Goal: Contribute content: Contribute content

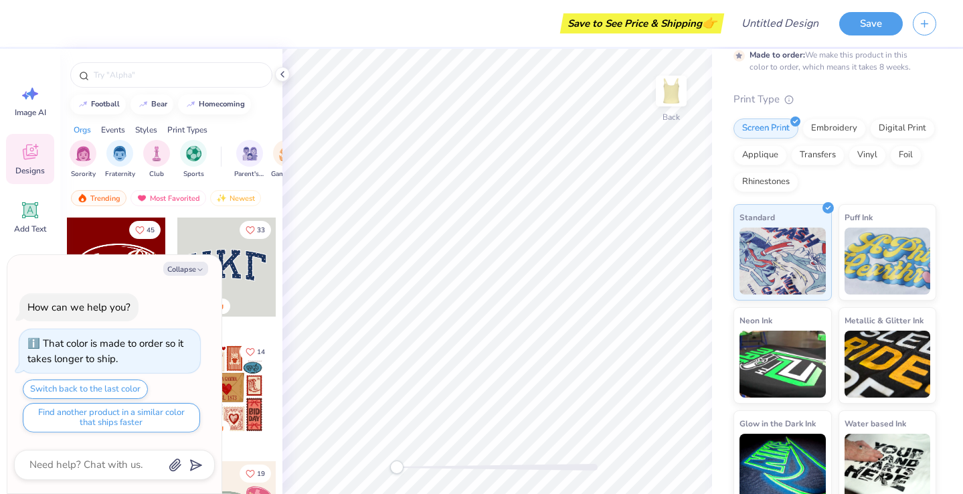
scroll to position [100, 0]
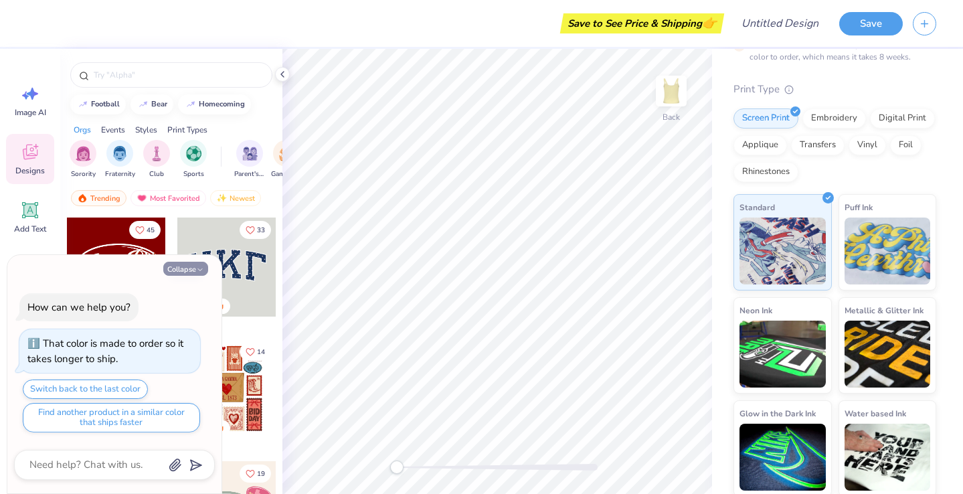
click at [194, 267] on button "Collapse" at bounding box center [185, 269] width 45 height 14
type textarea "x"
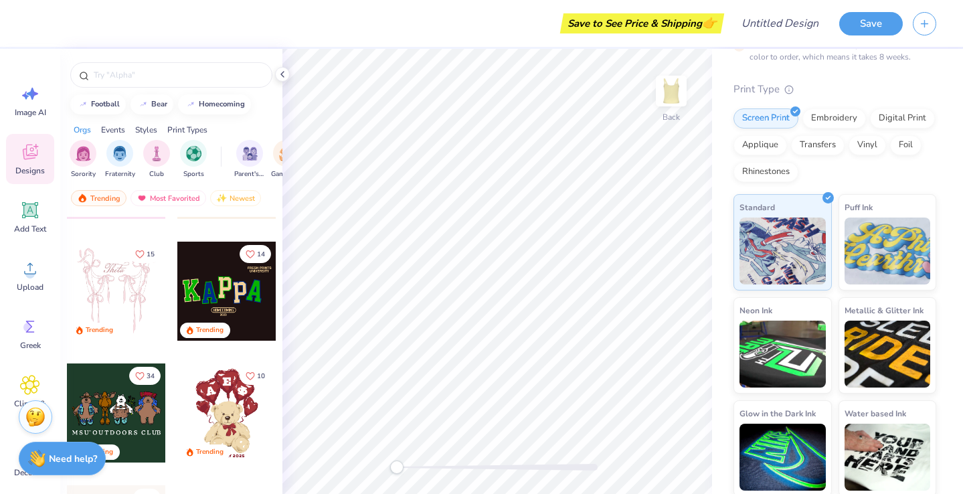
scroll to position [345, 0]
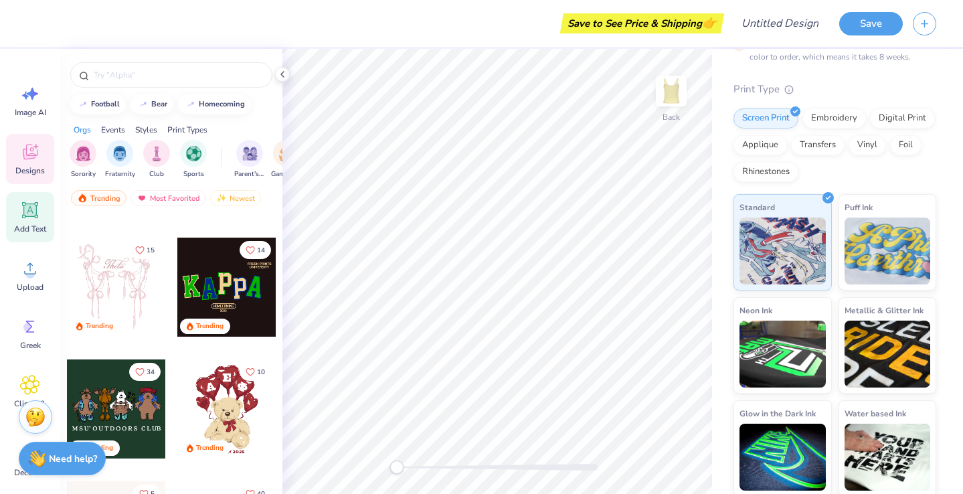
click at [31, 220] on div "Add Text" at bounding box center [30, 217] width 48 height 50
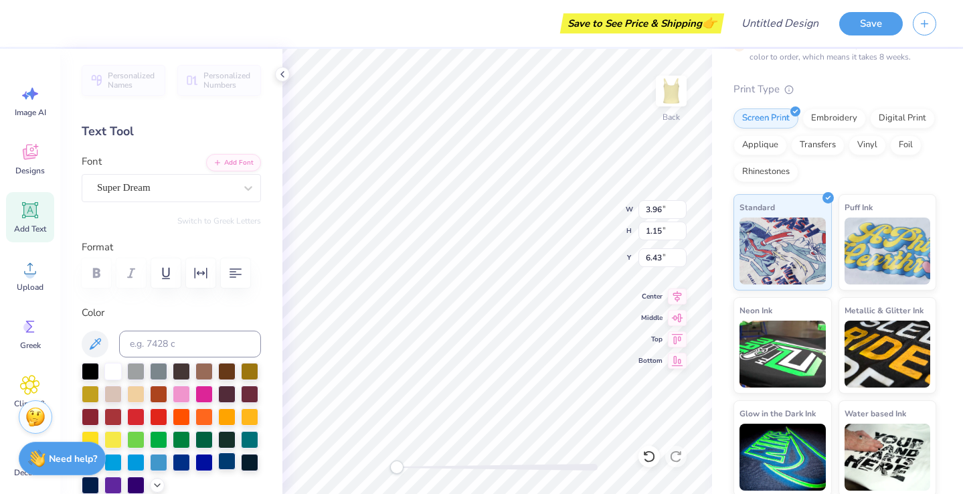
click at [225, 456] on div at bounding box center [226, 460] width 17 height 17
type textarea "minion"
click at [27, 269] on icon at bounding box center [30, 268] width 20 height 20
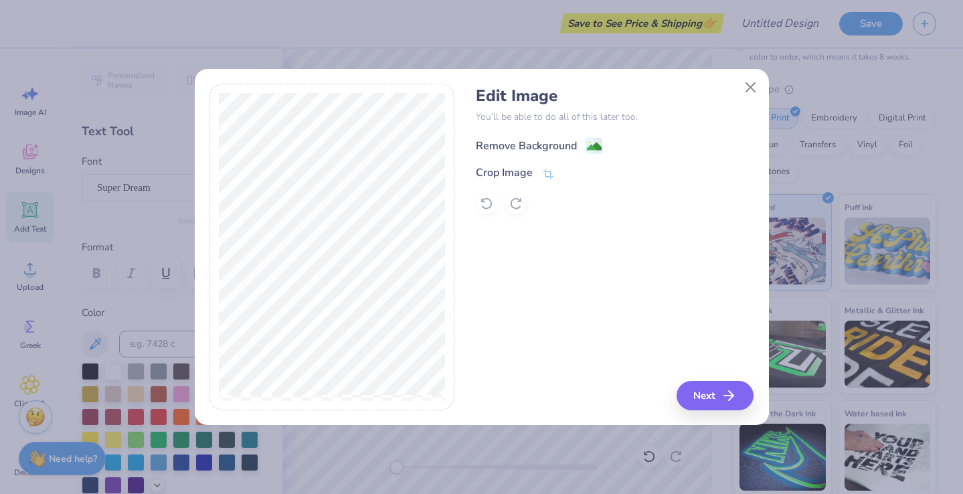
click at [587, 142] on image at bounding box center [594, 146] width 15 height 15
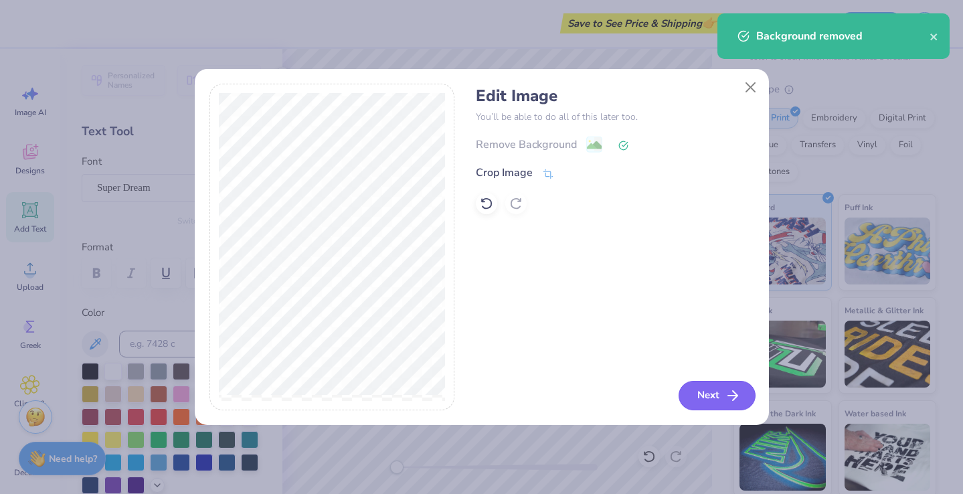
click at [700, 397] on button "Next" at bounding box center [716, 395] width 77 height 29
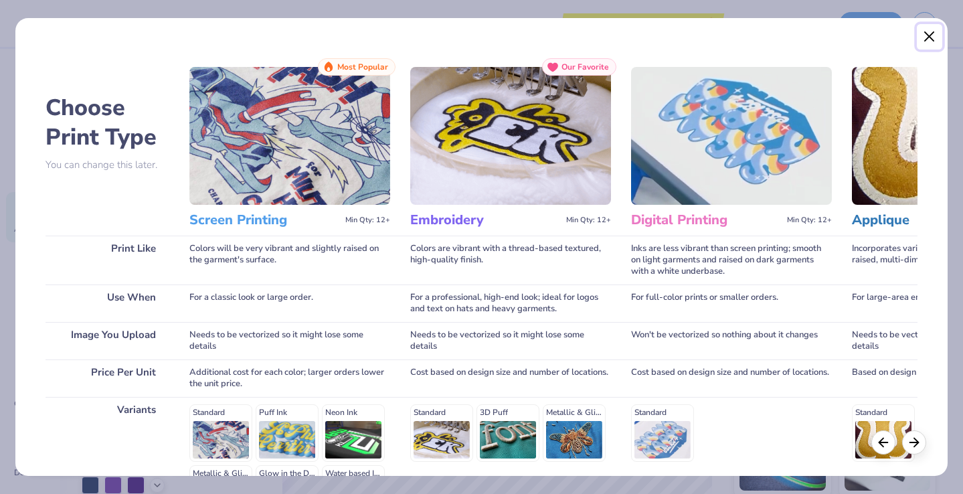
click at [932, 41] on button "Close" at bounding box center [928, 36] width 25 height 25
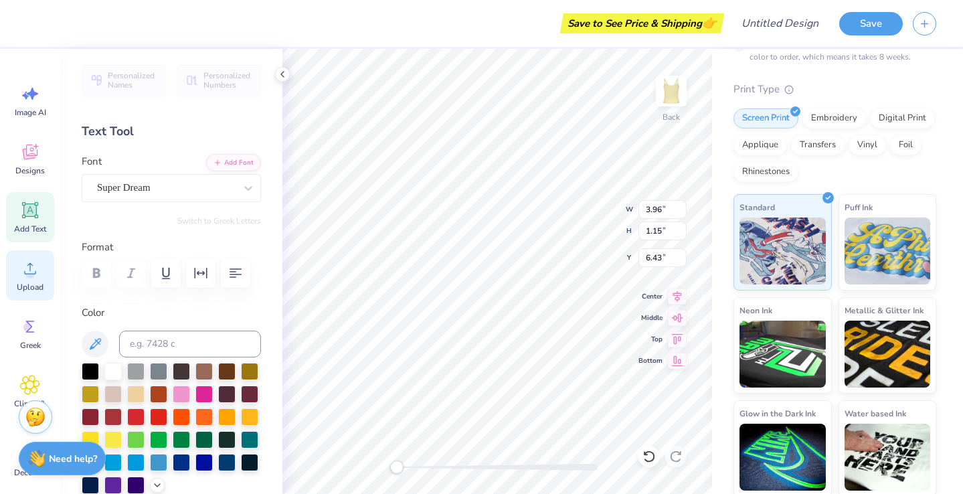
click at [29, 268] on icon at bounding box center [30, 268] width 20 height 20
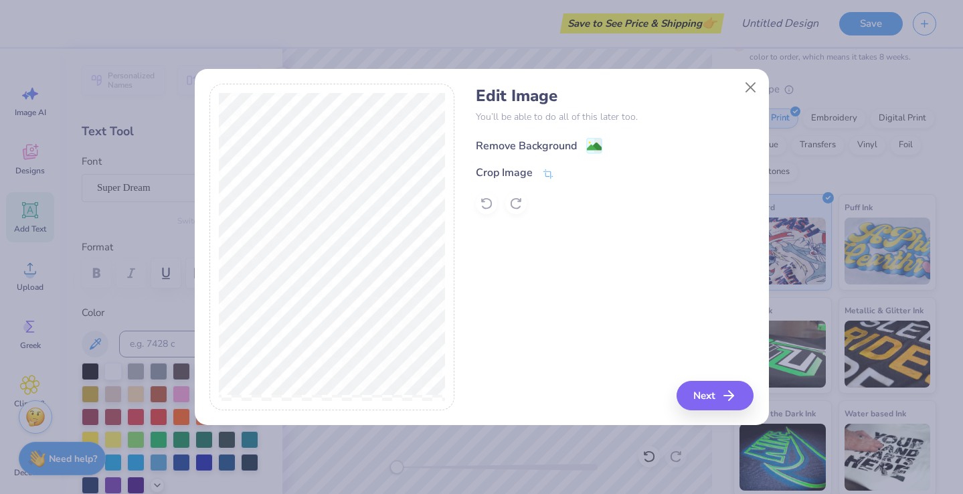
click at [585, 142] on div "Remove Background" at bounding box center [539, 145] width 126 height 17
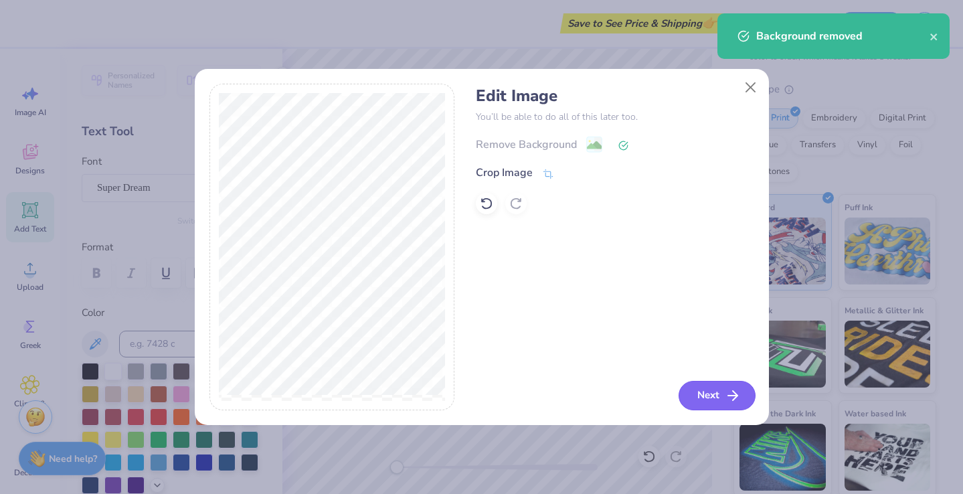
click at [720, 399] on button "Next" at bounding box center [716, 395] width 77 height 29
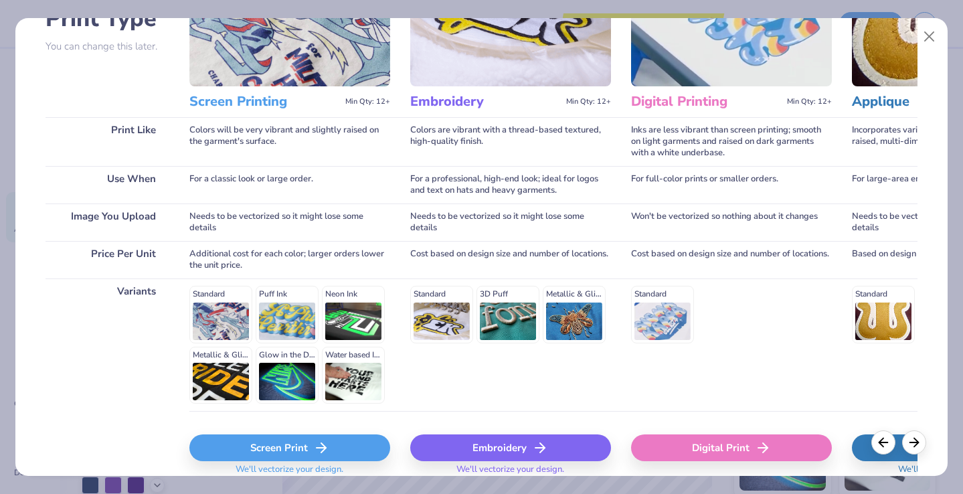
scroll to position [123, 0]
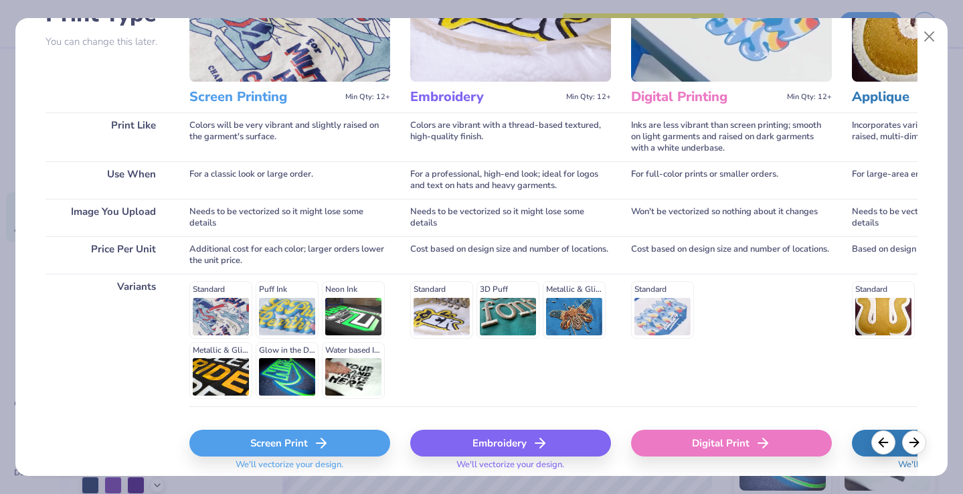
click at [217, 310] on div "Standard Puff Ink Neon Ink Metallic & Glitter Ink Glow in the Dark Ink Water ba…" at bounding box center [289, 340] width 201 height 118
click at [279, 440] on div "Screen Print" at bounding box center [289, 442] width 201 height 27
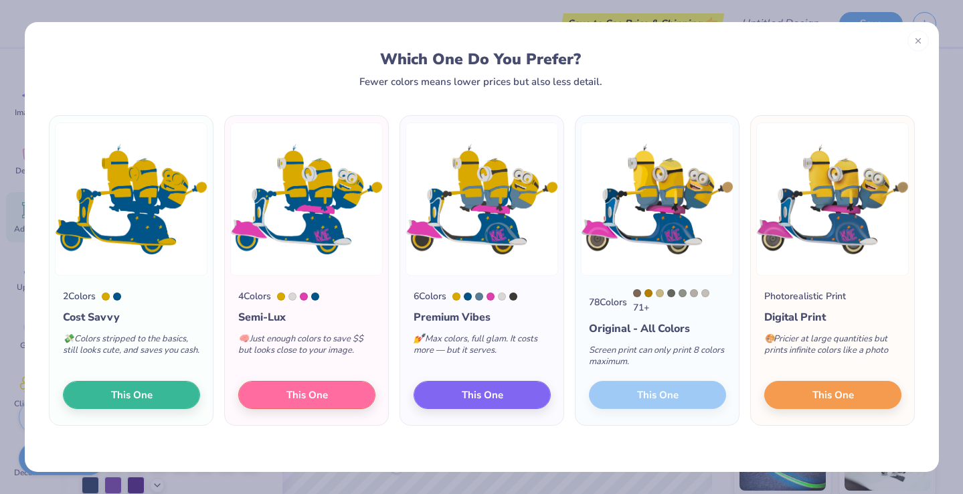
click at [106, 294] on div at bounding box center [106, 296] width 8 height 8
click at [109, 294] on div at bounding box center [106, 296] width 8 height 8
click at [143, 399] on span "This One" at bounding box center [130, 392] width 41 height 15
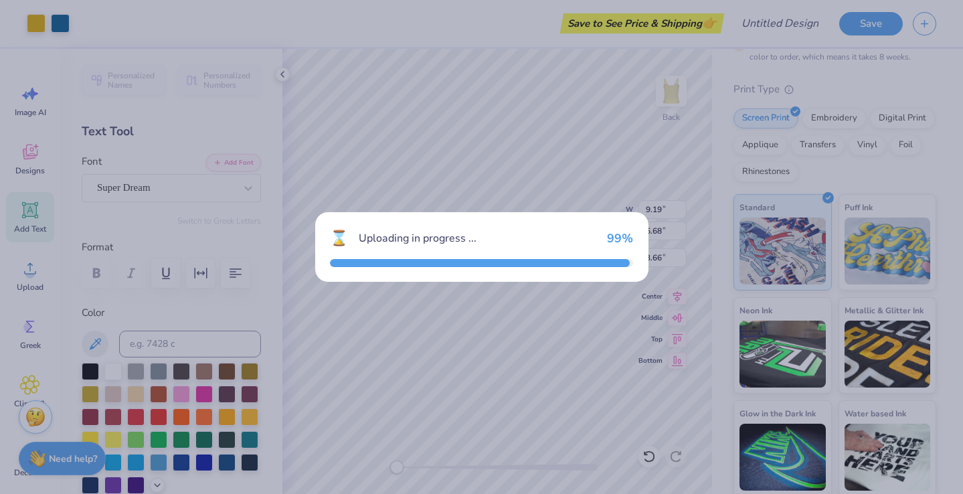
type input "9.19"
type input "6.68"
type input "3.66"
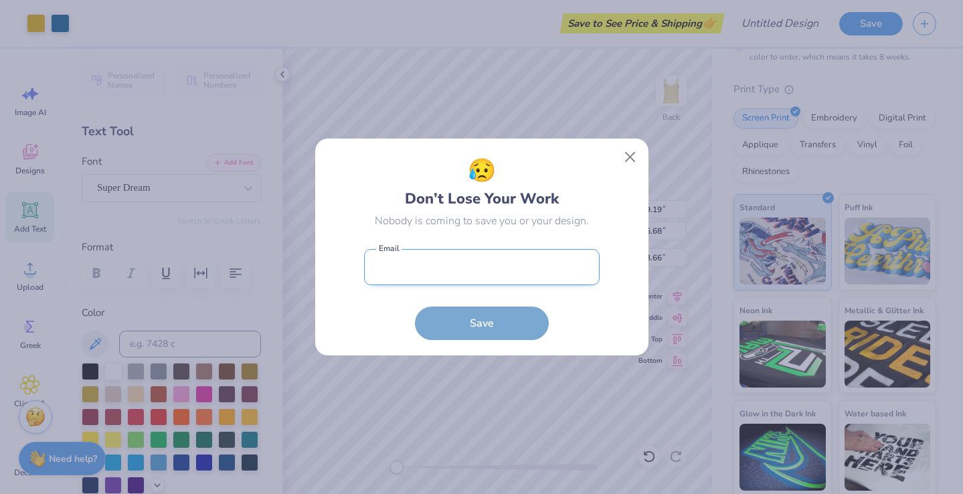
click at [551, 274] on input "email" at bounding box center [481, 267] width 235 height 37
type input "erattray22@gmail.com"
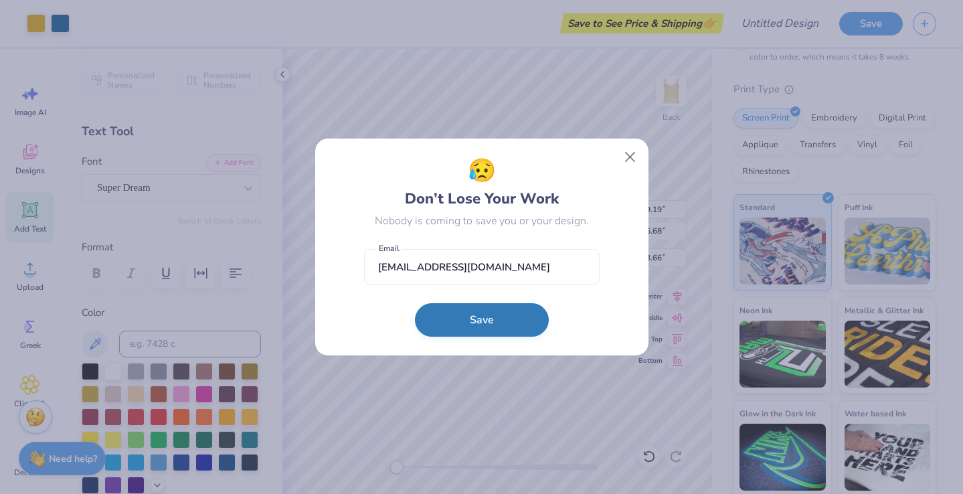
click at [490, 322] on button "Save" at bounding box center [482, 319] width 134 height 33
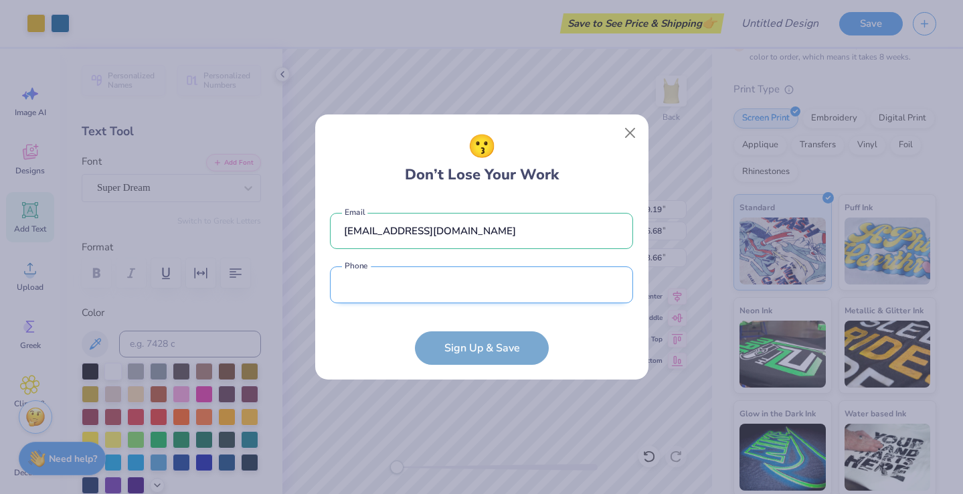
click at [511, 297] on input "tel" at bounding box center [481, 284] width 303 height 37
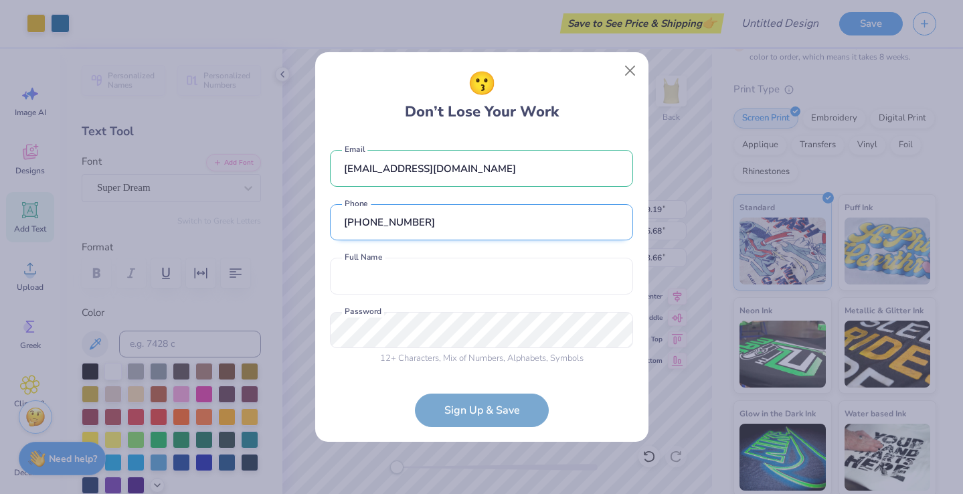
type input "(631) 259-1413"
click at [411, 278] on input "text" at bounding box center [481, 276] width 303 height 37
type input "Evvy Rattray"
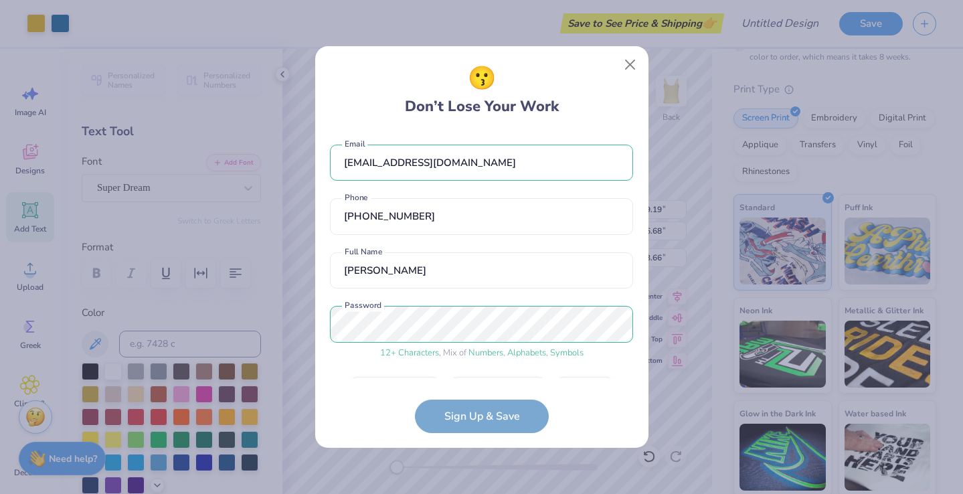
scroll to position [39, 0]
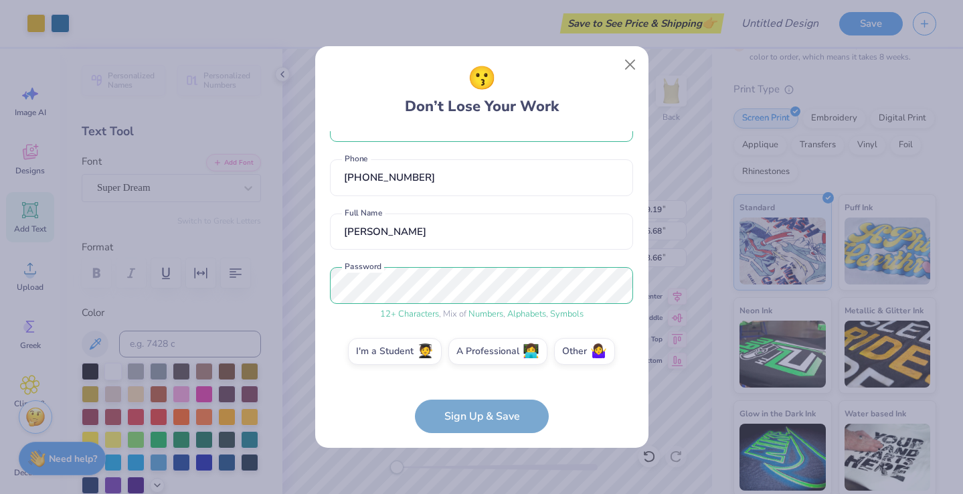
click at [474, 415] on form "erattray22@gmail.com Email (631) 259-1413 Phone Evvy Rattray Full Name 12 + Cha…" at bounding box center [481, 282] width 303 height 302
click at [417, 365] on div "I'm a Student 🧑‍🎓 A Professional 👩‍💻 Other 🤷‍♀️" at bounding box center [481, 354] width 303 height 33
click at [411, 351] on label "I'm a Student 🧑‍🎓" at bounding box center [395, 349] width 94 height 27
click at [477, 389] on input "I'm a Student 🧑‍🎓" at bounding box center [481, 393] width 9 height 9
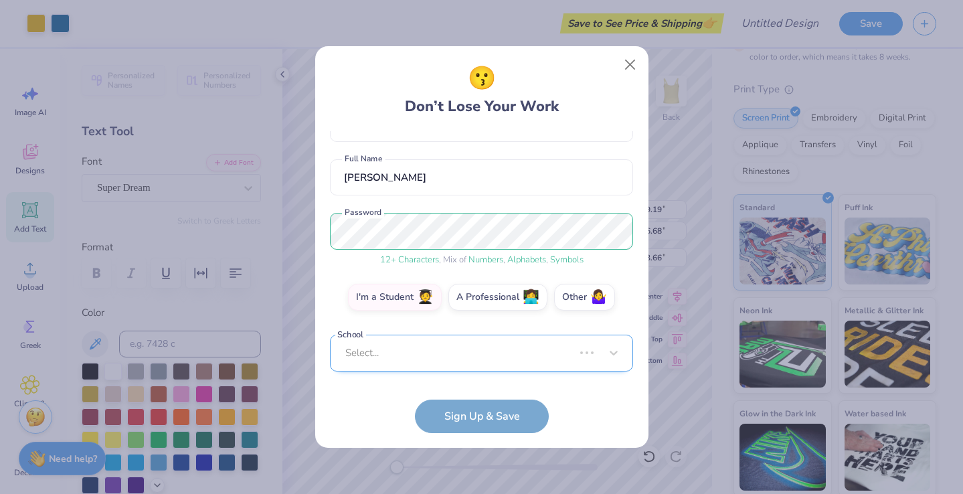
click at [407, 343] on div "Select..." at bounding box center [481, 352] width 303 height 37
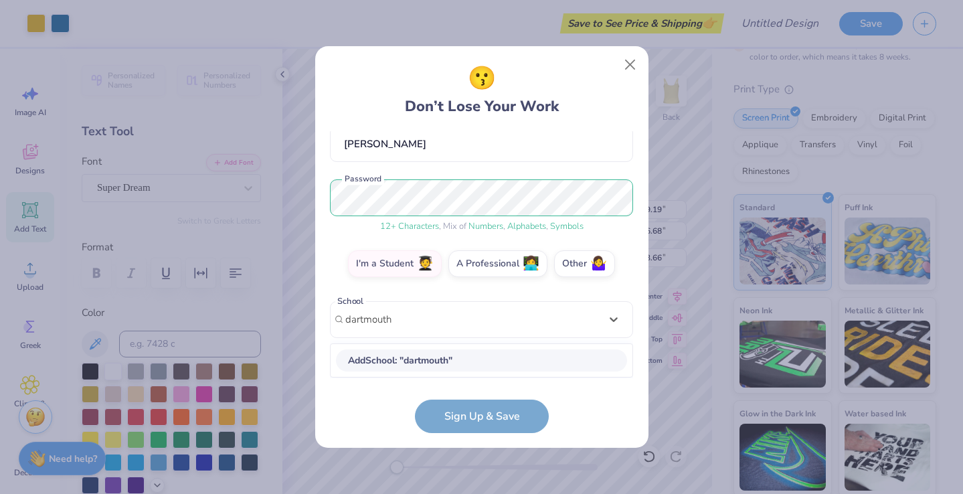
scroll to position [126, 0]
click at [462, 361] on div "Dartmouth College" at bounding box center [481, 361] width 291 height 22
type input "dartmouth"
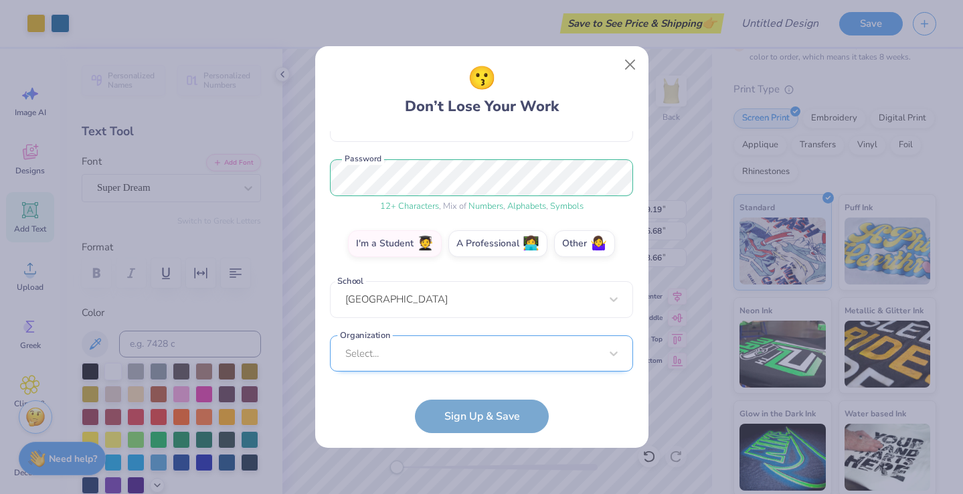
click at [446, 349] on div "Select..." at bounding box center [481, 353] width 303 height 37
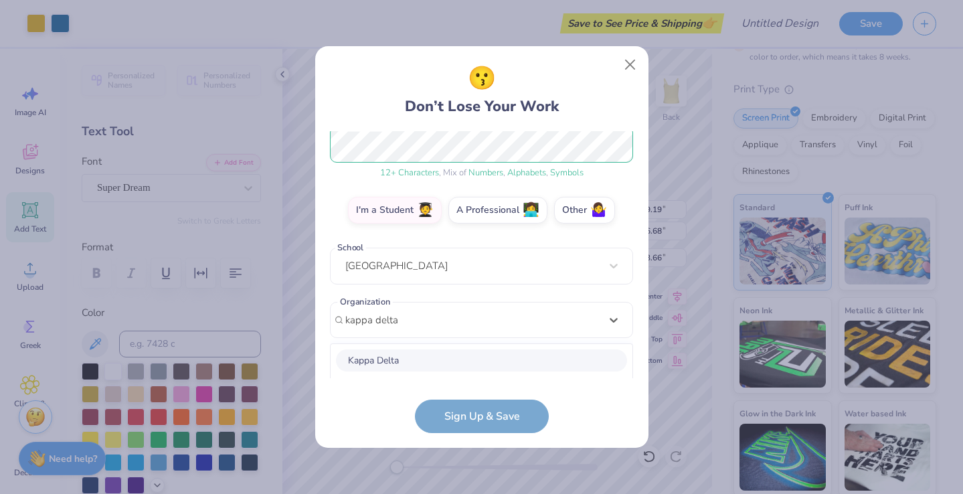
scroll to position [347, 0]
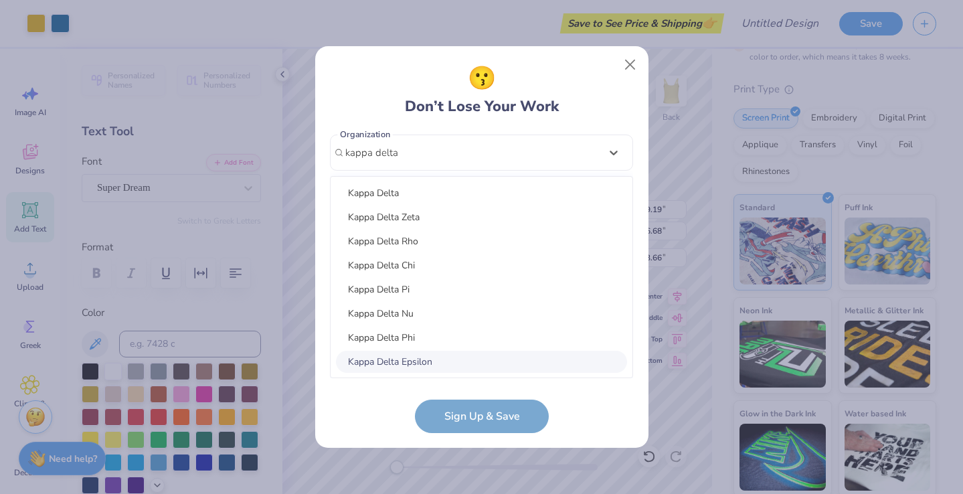
click at [415, 359] on div "Kappa Delta Epsilon" at bounding box center [481, 362] width 291 height 22
type input "kappa delta"
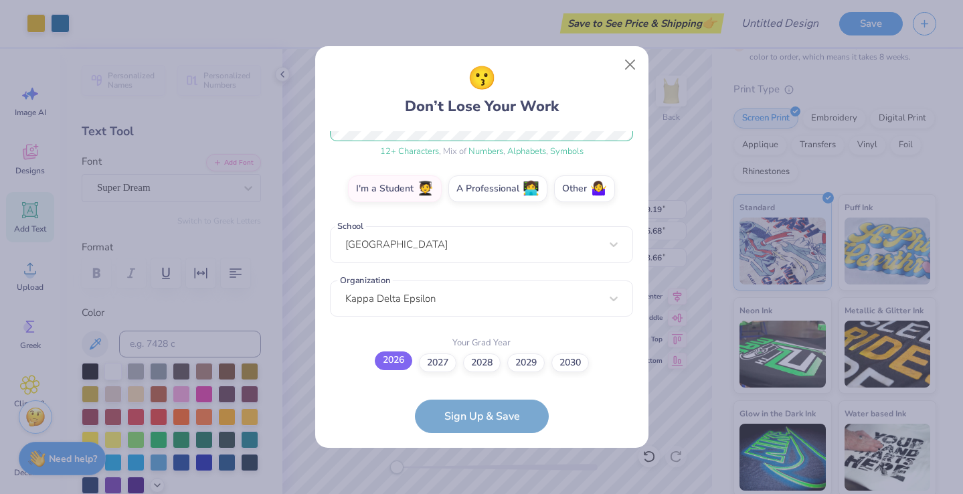
click at [393, 360] on label "2026" at bounding box center [393, 360] width 37 height 19
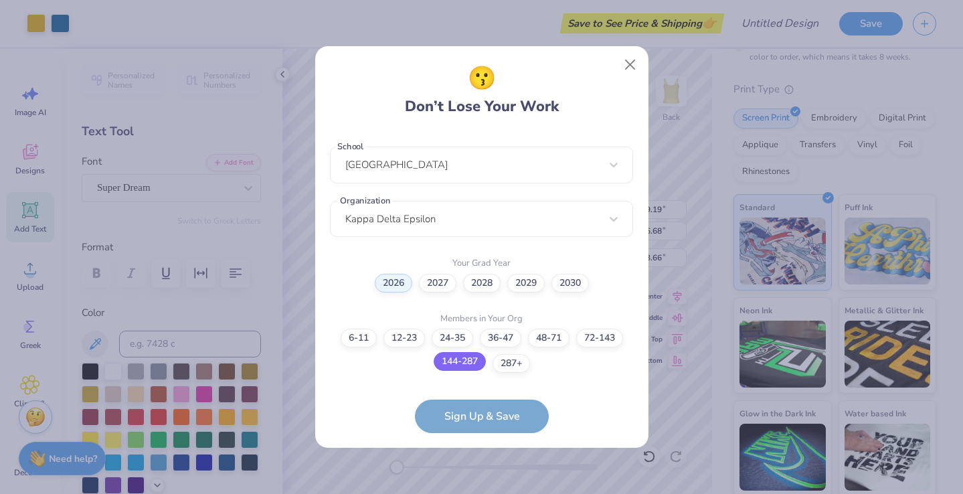
click at [467, 363] on label "144-287" at bounding box center [459, 361] width 52 height 19
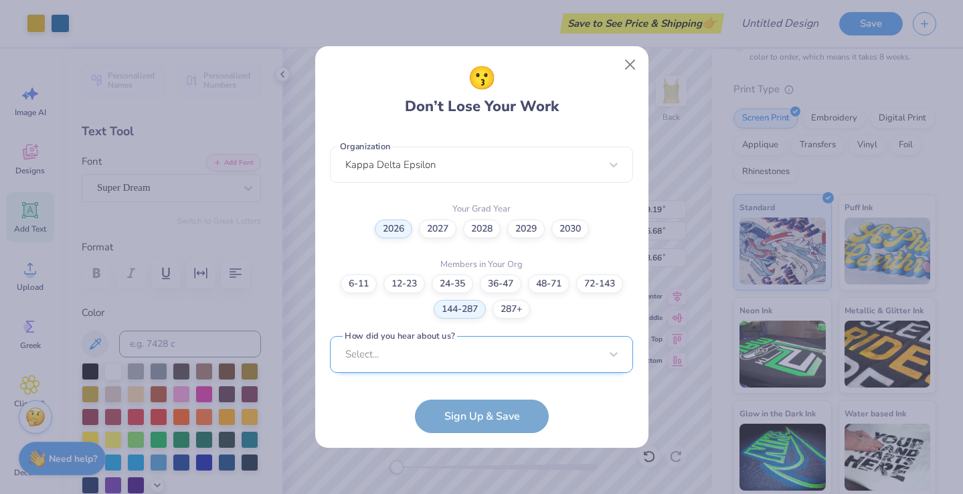
click at [458, 354] on div "Select..." at bounding box center [481, 354] width 303 height 37
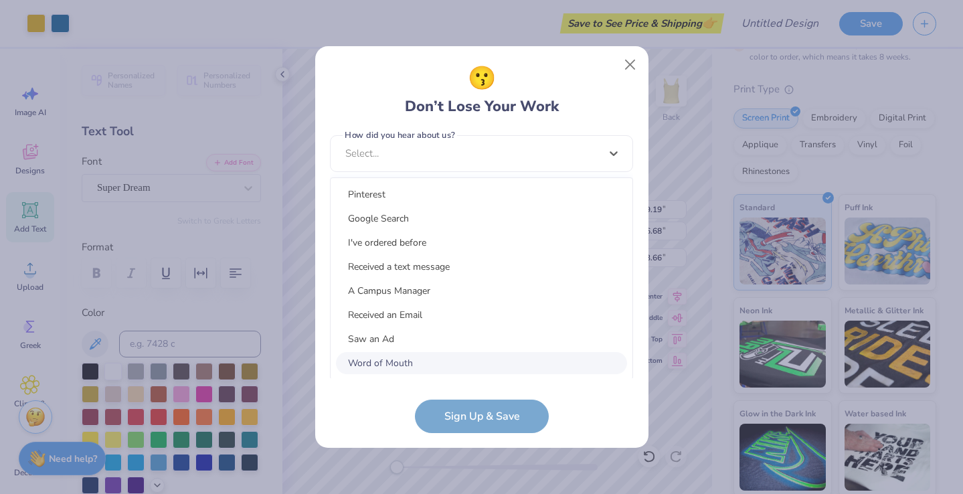
click at [428, 367] on div "Word of Mouth" at bounding box center [481, 363] width 291 height 22
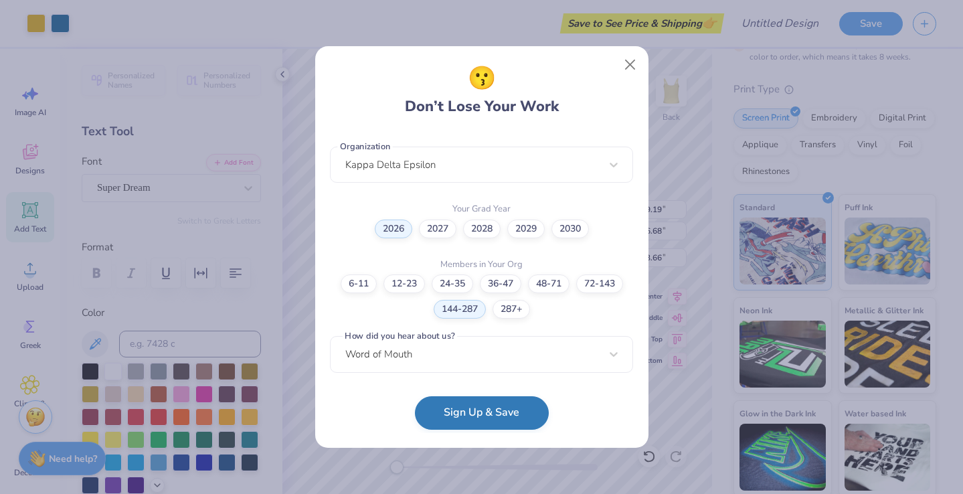
click at [457, 407] on button "Sign Up & Save" at bounding box center [482, 412] width 134 height 33
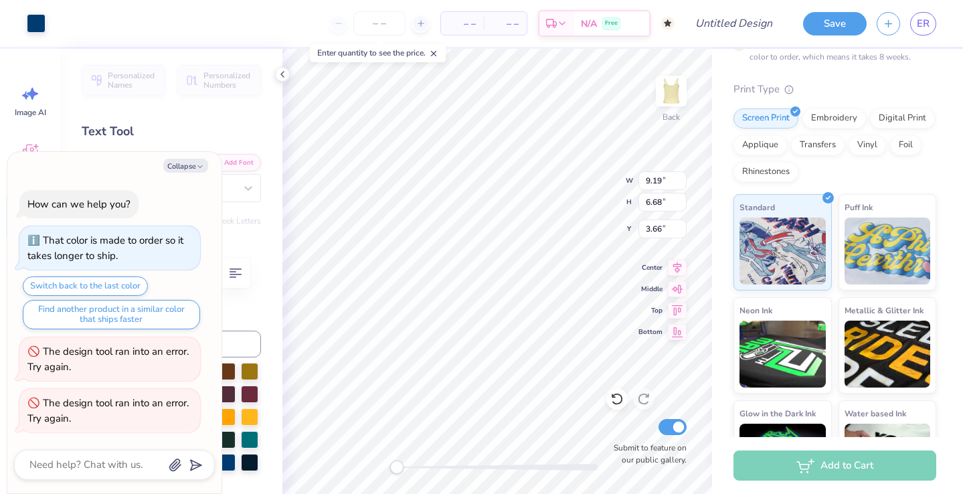
type textarea "x"
type input "5.09"
type input "1.15"
type input "2.81"
type textarea "x"
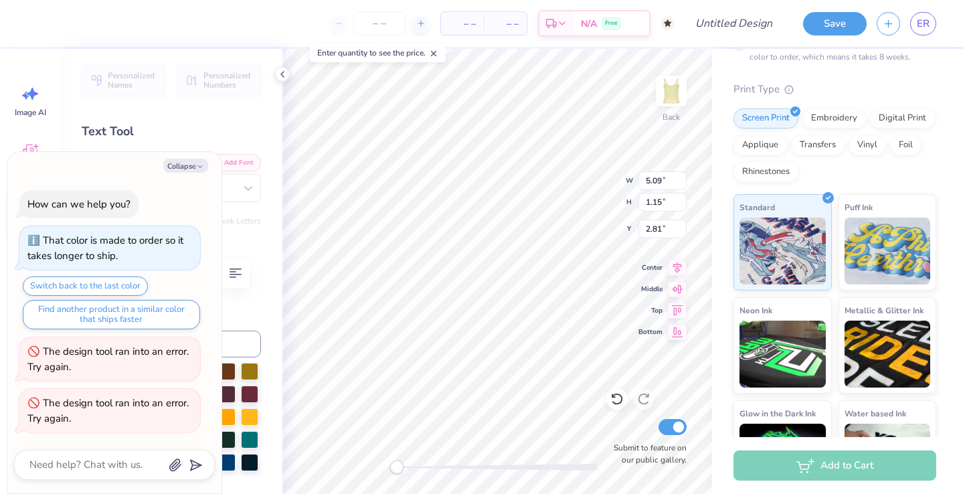
type input "9.19"
type input "6.68"
type input "3.66"
click at [189, 161] on button "Collapse" at bounding box center [185, 166] width 45 height 14
type textarea "x"
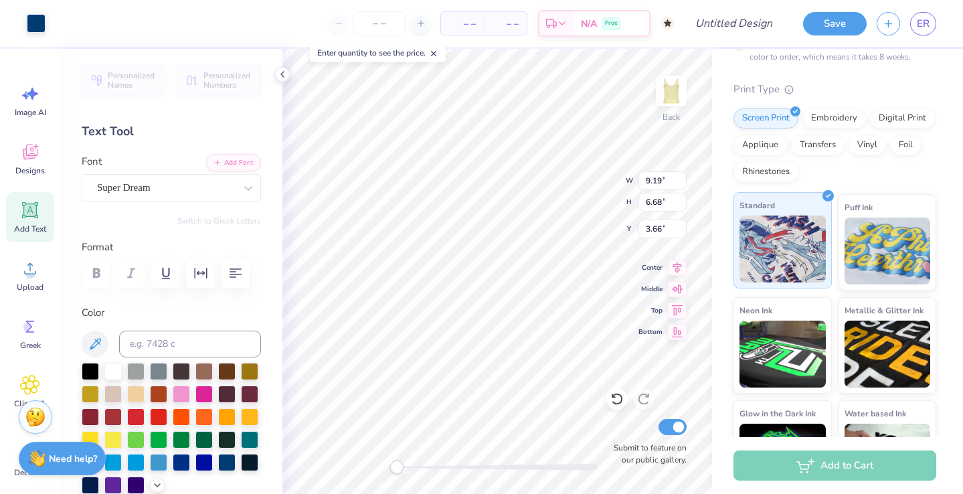
type input "5.09"
type input "1.15"
type input "2.81"
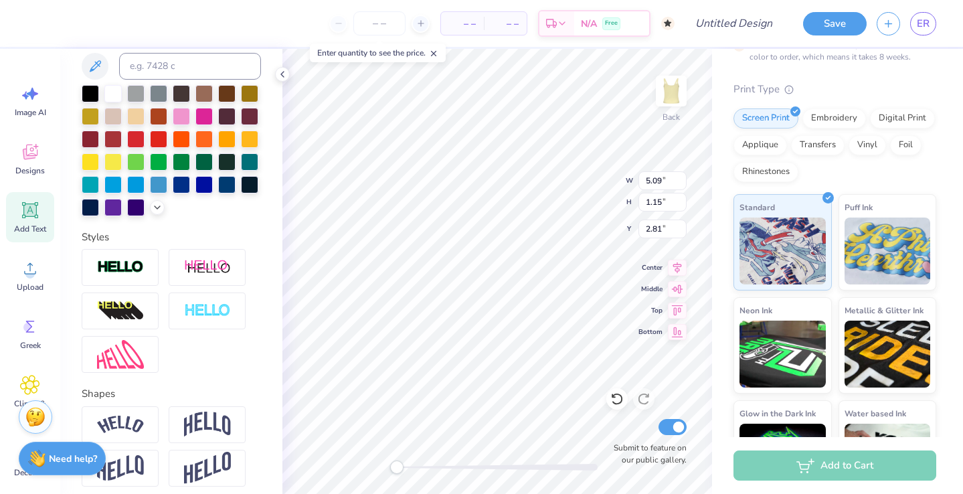
scroll to position [336, 0]
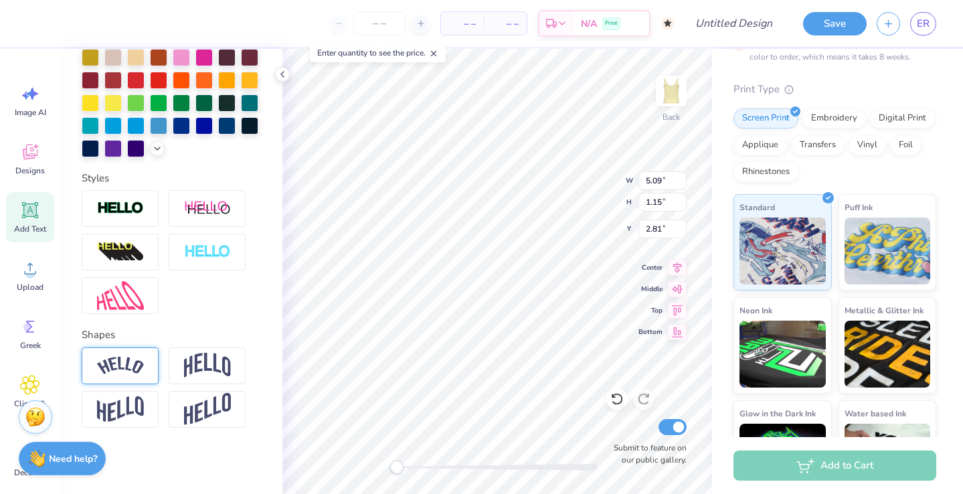
type textarea "Kappa Delta Epsilon"
click at [146, 369] on div at bounding box center [120, 365] width 77 height 37
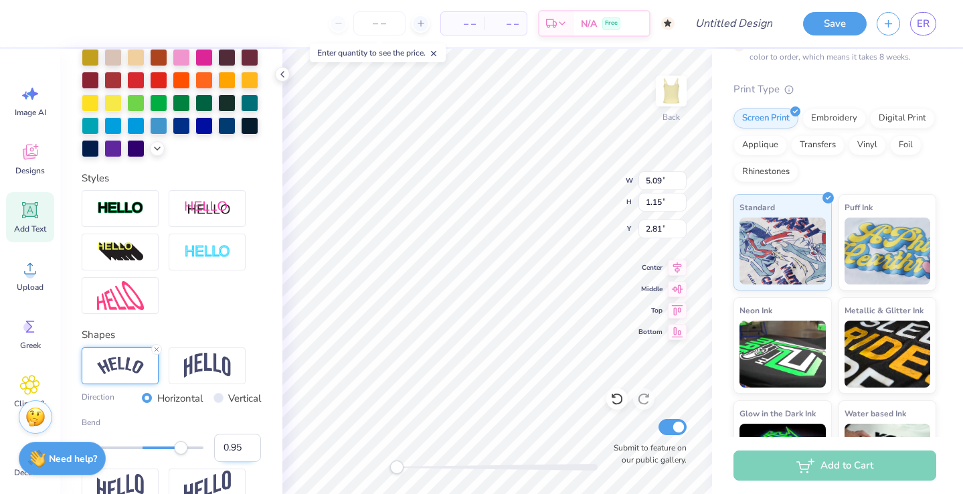
type input "1.00"
drag, startPoint x: 174, startPoint y: 445, endPoint x: 139, endPoint y: 401, distance: 55.7
click at [247, 454] on div "Bend 1.00" at bounding box center [171, 438] width 179 height 45
type input "0.30"
drag, startPoint x: 205, startPoint y: 445, endPoint x: 161, endPoint y: 447, distance: 44.2
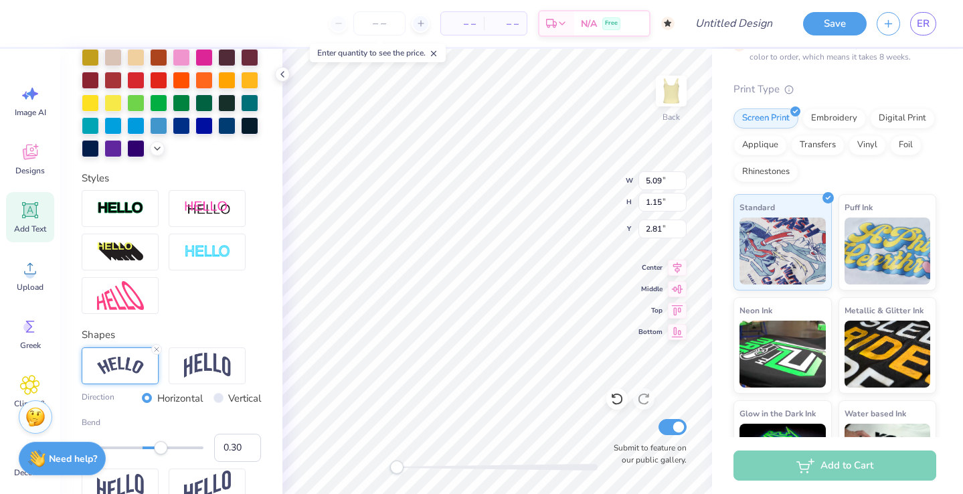
click at [161, 447] on div "Accessibility label" at bounding box center [160, 447] width 13 height 13
click at [678, 231] on input "2.8" at bounding box center [662, 228] width 48 height 19
type input "2.79"
click at [678, 231] on input "2.79" at bounding box center [662, 228] width 48 height 19
click at [672, 229] on input "2.79" at bounding box center [662, 228] width 48 height 19
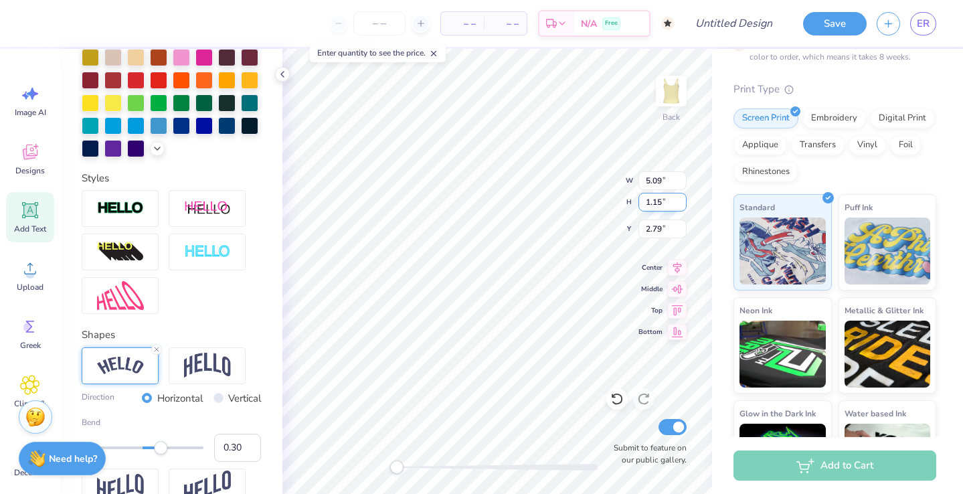
click at [680, 205] on input "1.14" at bounding box center [662, 202] width 48 height 19
click at [680, 205] on input "1.13" at bounding box center [662, 202] width 48 height 19
click at [680, 205] on input "1.12" at bounding box center [662, 202] width 48 height 19
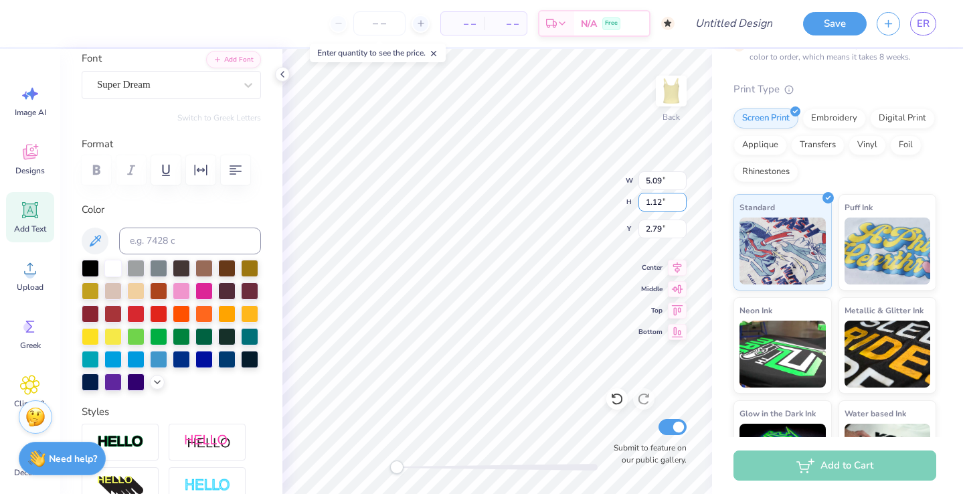
scroll to position [0, 0]
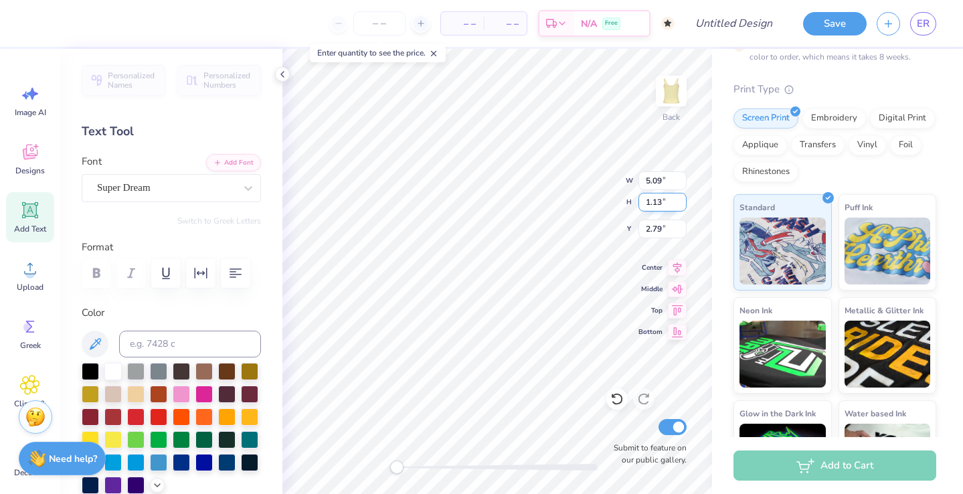
click at [682, 197] on input "1.13" at bounding box center [662, 202] width 48 height 19
type input "1.14"
click at [682, 197] on input "1.14" at bounding box center [662, 202] width 48 height 19
click at [678, 179] on input "5.1" at bounding box center [662, 180] width 48 height 19
type input "5.11"
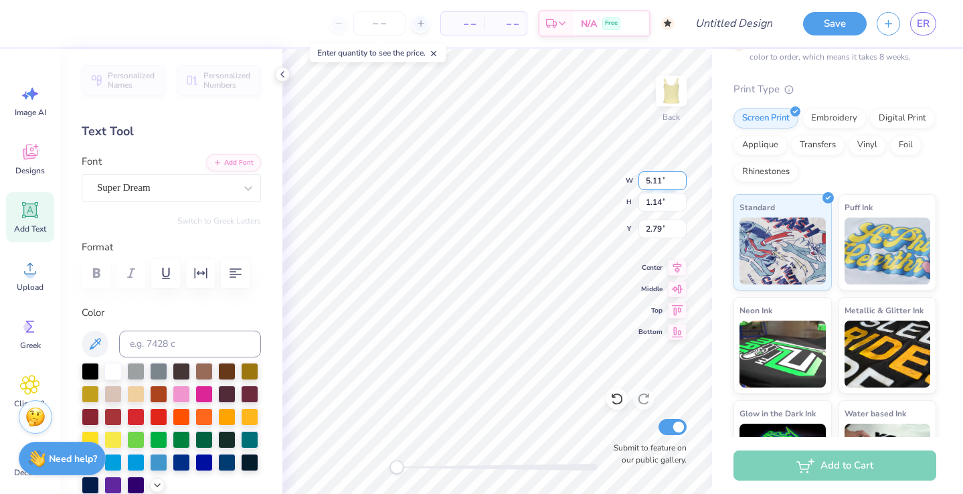
click at [678, 179] on input "5.11" at bounding box center [662, 180] width 48 height 19
type input "1.13"
click at [682, 227] on input "2.8" at bounding box center [662, 228] width 48 height 19
click at [682, 227] on input "2.81" at bounding box center [662, 228] width 48 height 19
type input "2.82"
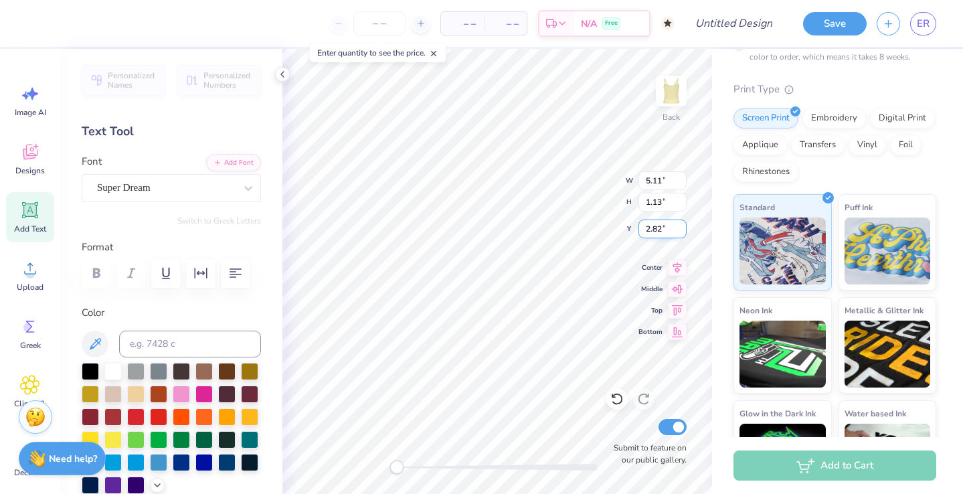
click at [683, 227] on input "2.82" at bounding box center [662, 228] width 48 height 19
click at [682, 198] on input "0.64" at bounding box center [662, 202] width 48 height 19
click at [682, 198] on input "0.65" at bounding box center [662, 202] width 48 height 19
click at [682, 198] on input "0.66" at bounding box center [662, 202] width 48 height 19
click at [682, 198] on input "0.67" at bounding box center [662, 202] width 48 height 19
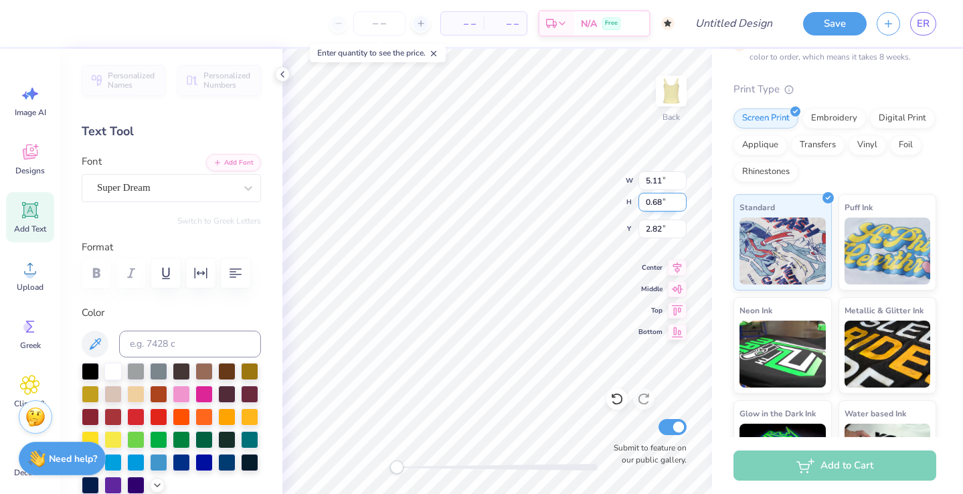
click at [682, 198] on input "0.68" at bounding box center [662, 202] width 48 height 19
click at [682, 198] on input "0.69" at bounding box center [662, 202] width 48 height 19
click at [682, 198] on input "0.7" at bounding box center [662, 202] width 48 height 19
click at [682, 198] on input "0.71" at bounding box center [662, 202] width 48 height 19
click at [682, 198] on input "0.72" at bounding box center [662, 202] width 48 height 19
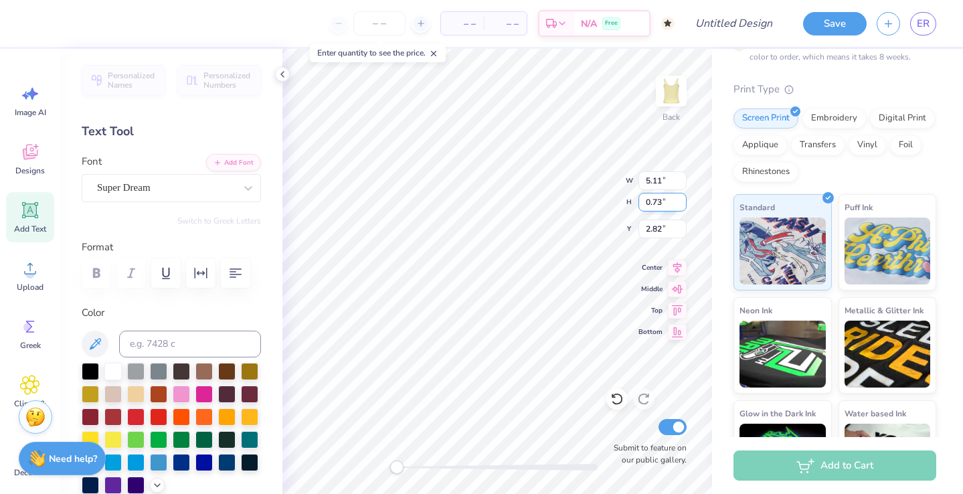
click at [682, 198] on input "0.73" at bounding box center [662, 202] width 48 height 19
click at [682, 198] on input "0.74" at bounding box center [662, 202] width 48 height 19
click at [682, 198] on input "0.75" at bounding box center [662, 202] width 48 height 19
click at [682, 198] on input "0.76" at bounding box center [662, 202] width 48 height 19
click at [682, 198] on input "0.77" at bounding box center [662, 202] width 48 height 19
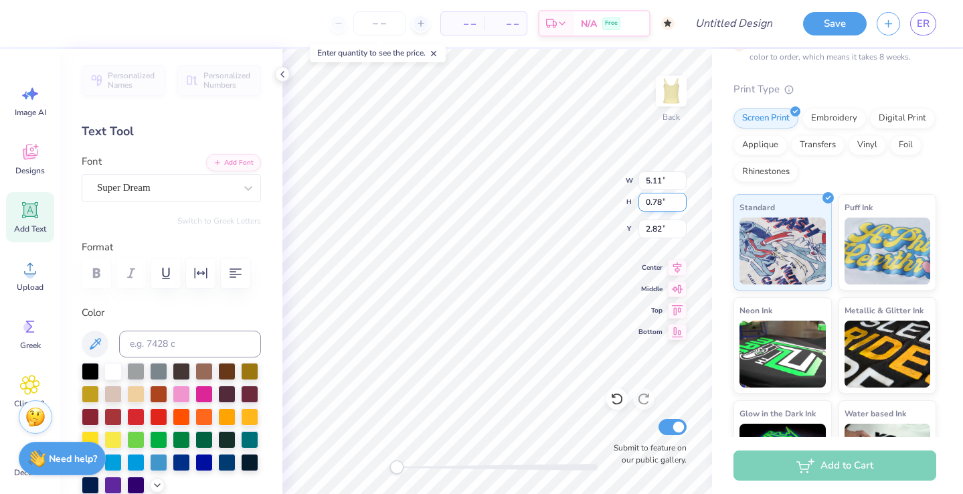
click at [682, 198] on input "0.78" at bounding box center [662, 202] width 48 height 19
click at [682, 198] on input "0.79" at bounding box center [662, 202] width 48 height 19
click at [682, 198] on input "0.8" at bounding box center [662, 202] width 48 height 19
click at [682, 198] on input "0.81" at bounding box center [662, 202] width 48 height 19
click at [682, 198] on input "0.82" at bounding box center [662, 202] width 48 height 19
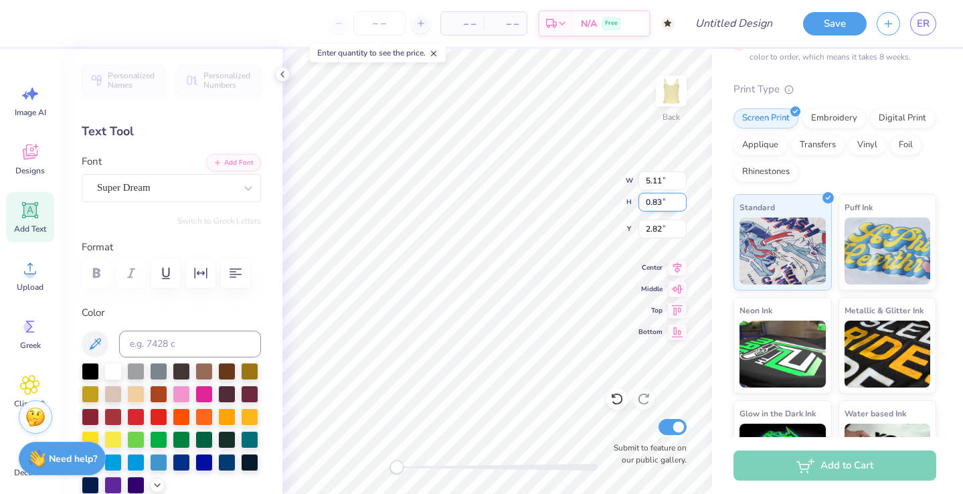
click at [682, 198] on input "0.83" at bounding box center [662, 202] width 48 height 19
click at [682, 198] on input "0.84" at bounding box center [662, 202] width 48 height 19
click at [682, 198] on input "0.85" at bounding box center [662, 202] width 48 height 19
click at [682, 198] on input "0.86" at bounding box center [662, 202] width 48 height 19
click at [682, 198] on input "0.87" at bounding box center [662, 202] width 48 height 19
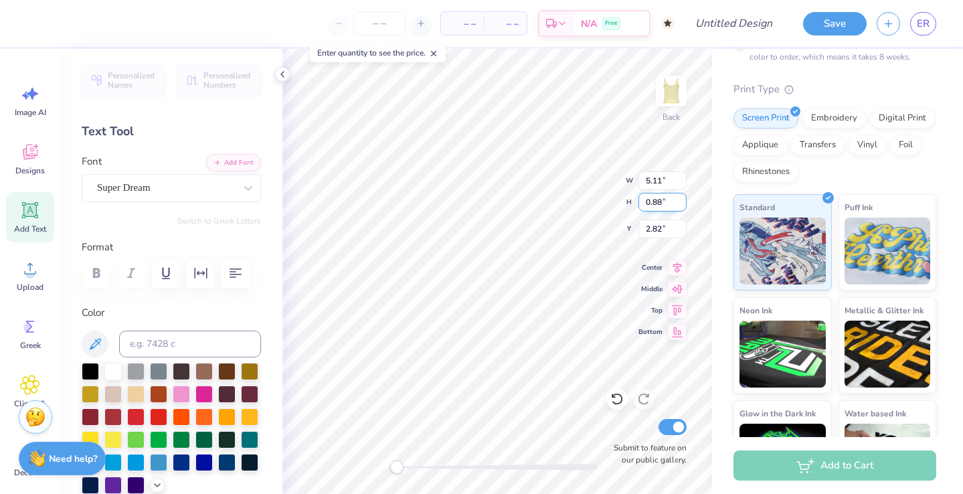
click at [682, 198] on input "0.88" at bounding box center [662, 202] width 48 height 19
click at [682, 198] on input "0.89" at bounding box center [662, 202] width 48 height 19
click at [682, 198] on input "0.9" at bounding box center [662, 202] width 48 height 19
click at [682, 198] on input "0.91" at bounding box center [662, 202] width 48 height 19
click at [682, 198] on input "0.92" at bounding box center [662, 202] width 48 height 19
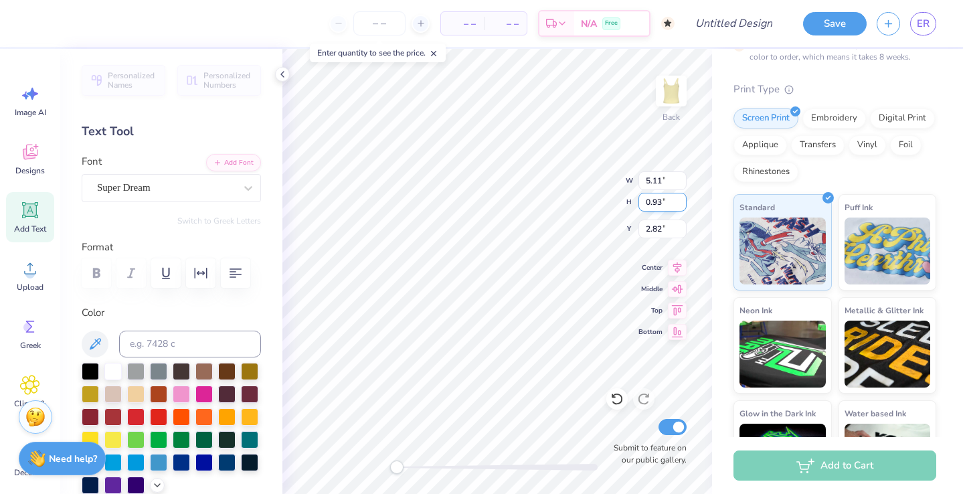
click at [682, 198] on input "0.93" at bounding box center [662, 202] width 48 height 19
click at [682, 198] on input "0.94" at bounding box center [662, 202] width 48 height 19
type input "0.95"
click at [682, 198] on input "0.95" at bounding box center [662, 202] width 48 height 19
click at [680, 224] on input "2.83" at bounding box center [662, 228] width 48 height 19
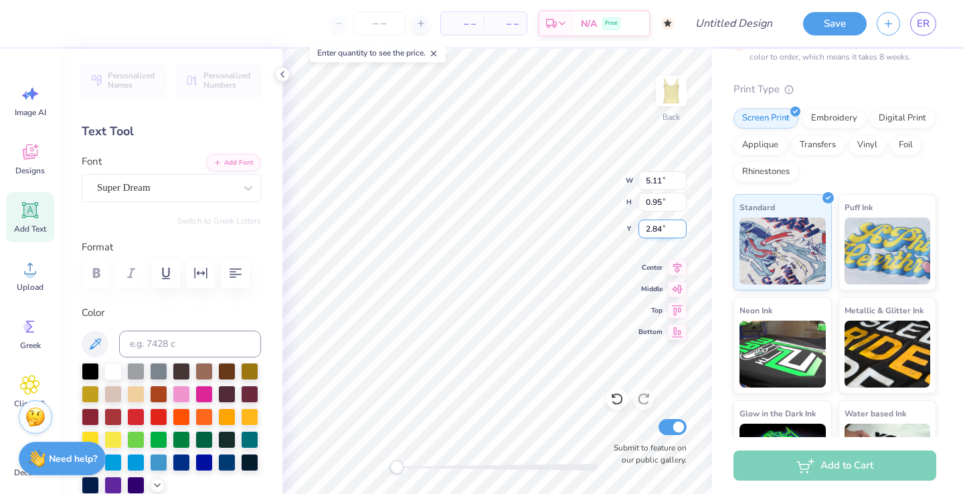
click at [680, 224] on input "2.84" at bounding box center [662, 228] width 48 height 19
type input "2.85"
click at [680, 224] on input "2.85" at bounding box center [662, 228] width 48 height 19
type input "7.70"
click at [682, 198] on input "0.96" at bounding box center [662, 202] width 48 height 19
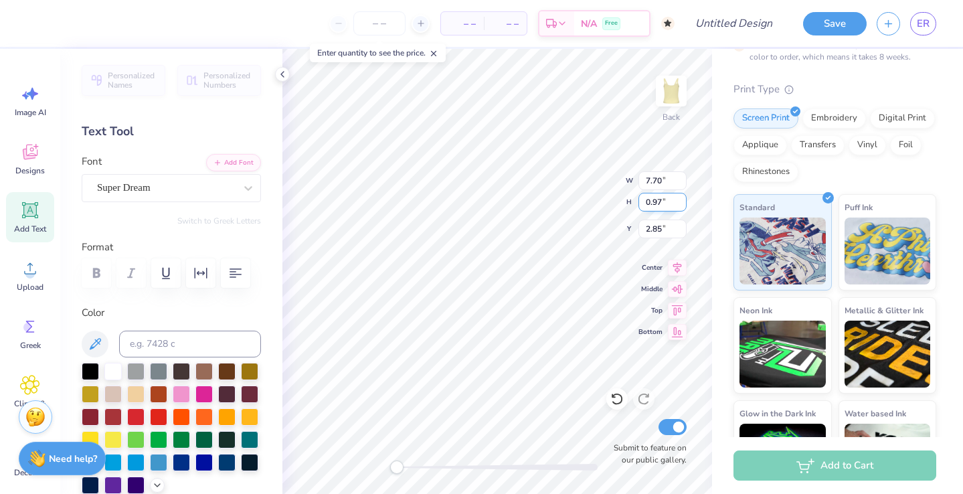
click at [682, 198] on input "0.97" at bounding box center [662, 202] width 48 height 19
click at [682, 198] on input "0.98" at bounding box center [662, 202] width 48 height 19
click at [682, 198] on input "0.99" at bounding box center [662, 202] width 48 height 19
click at [682, 198] on input "1" at bounding box center [662, 202] width 48 height 19
click at [682, 198] on input "1.01" at bounding box center [662, 202] width 48 height 19
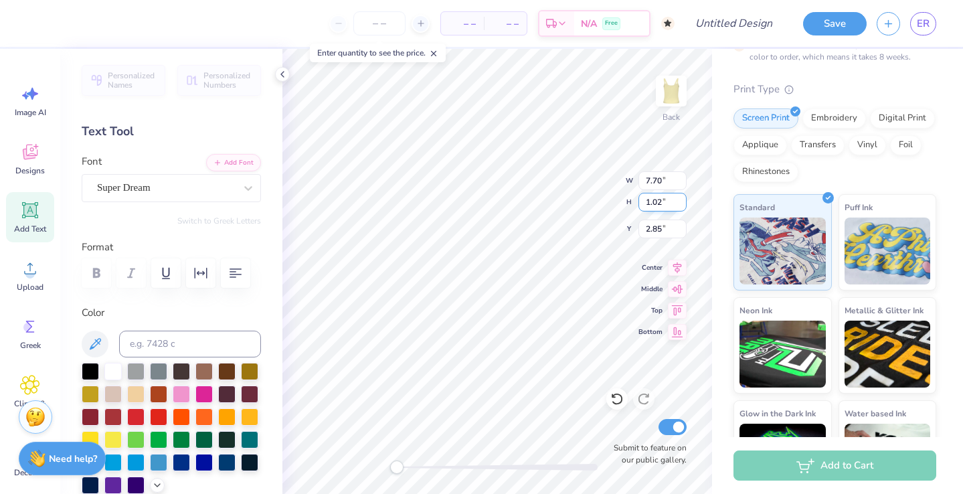
click at [682, 198] on input "1.02" at bounding box center [662, 202] width 48 height 19
click at [682, 198] on input "1.03" at bounding box center [662, 202] width 48 height 19
click at [682, 198] on input "1.04" at bounding box center [662, 202] width 48 height 19
click at [682, 198] on input "1.05" at bounding box center [662, 202] width 48 height 19
click at [682, 198] on input "1.06" at bounding box center [662, 202] width 48 height 19
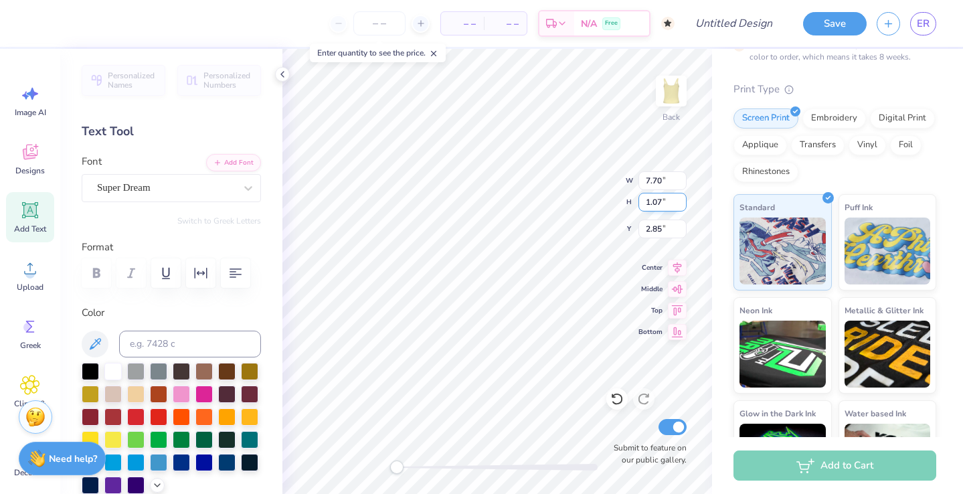
click at [682, 198] on input "1.07" at bounding box center [662, 202] width 48 height 19
type input "1.08"
click at [682, 198] on input "1.08" at bounding box center [662, 202] width 48 height 19
click at [680, 223] on input "2.86" at bounding box center [662, 228] width 48 height 19
click at [680, 223] on input "2.87" at bounding box center [662, 228] width 48 height 19
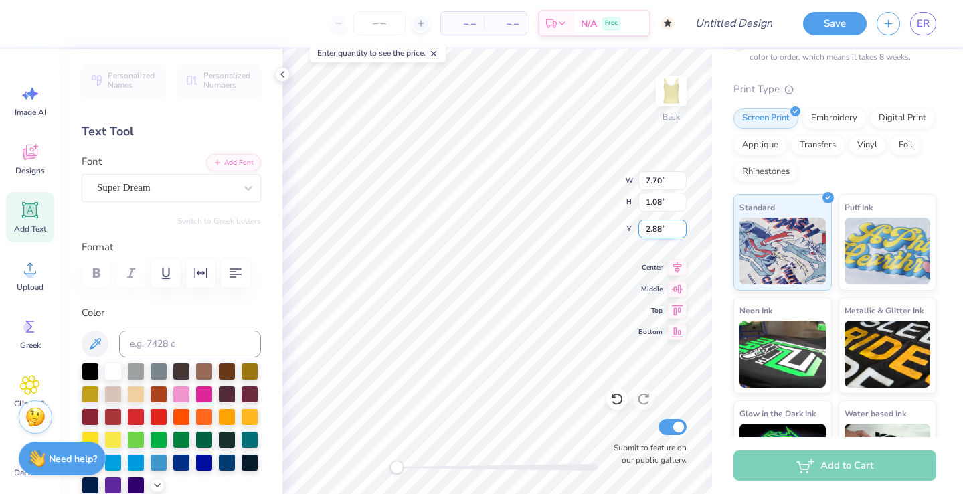
click at [680, 223] on input "2.88" at bounding box center [662, 228] width 48 height 19
click at [680, 223] on input "2.89" at bounding box center [662, 228] width 48 height 19
click at [680, 223] on input "2.9" at bounding box center [662, 228] width 48 height 19
click at [680, 223] on input "2.91" at bounding box center [662, 228] width 48 height 19
type input "2.92"
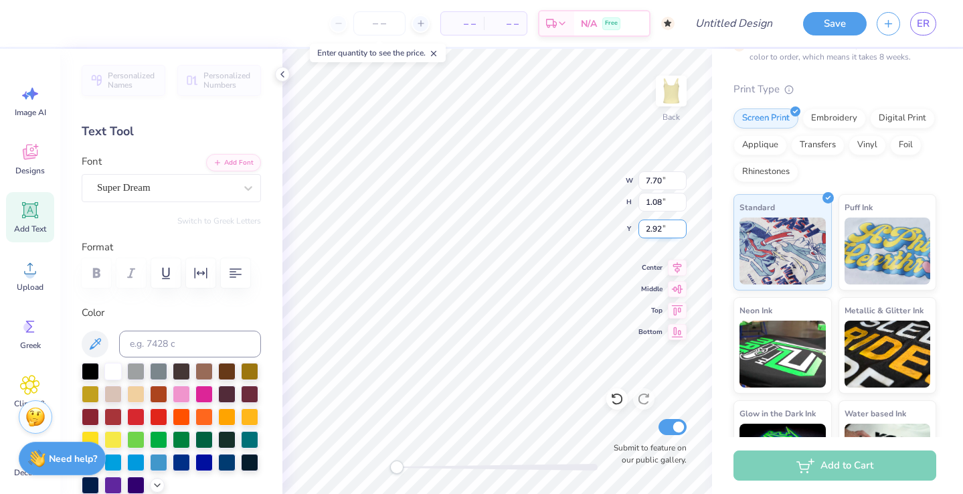
click at [680, 223] on input "2.92" at bounding box center [662, 228] width 48 height 19
type input "8.75"
click at [680, 223] on input "2.93" at bounding box center [662, 228] width 48 height 19
click at [680, 223] on input "2.94" at bounding box center [662, 228] width 48 height 19
click at [680, 223] on input "2.95" at bounding box center [662, 228] width 48 height 19
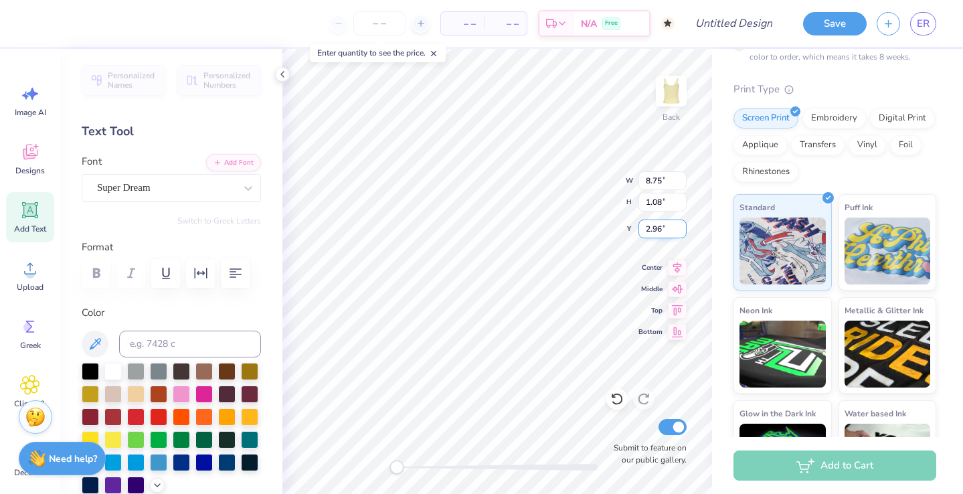
click at [680, 223] on input "2.96" at bounding box center [662, 228] width 48 height 19
click at [680, 223] on input "2.97" at bounding box center [662, 228] width 48 height 19
click at [680, 223] on input "2.98" at bounding box center [662, 228] width 48 height 19
click at [680, 223] on input "2.99" at bounding box center [662, 228] width 48 height 19
click at [680, 223] on input "3" at bounding box center [662, 228] width 48 height 19
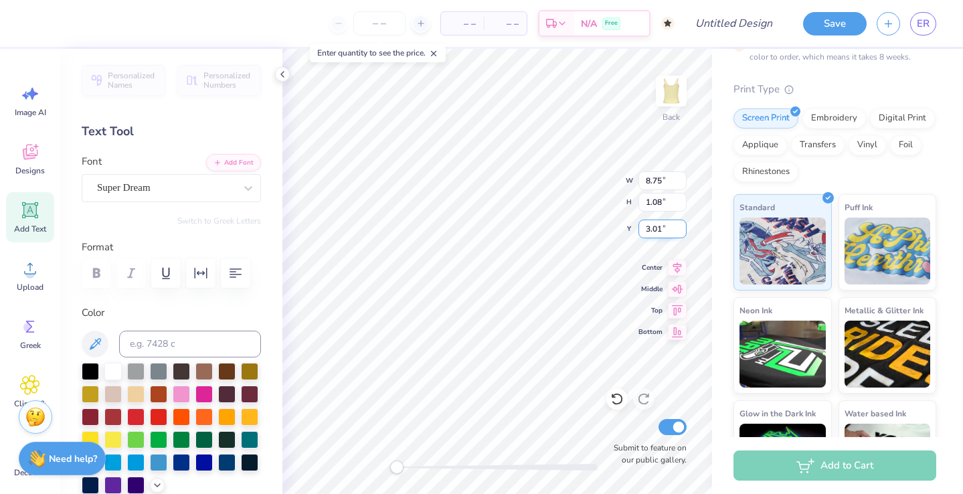
type input "3.01"
click at [680, 223] on input "3.01" at bounding box center [662, 228] width 48 height 19
click at [680, 199] on input "1.09" at bounding box center [662, 202] width 48 height 19
click at [680, 199] on input "1.1" at bounding box center [662, 202] width 48 height 19
click at [680, 199] on input "1.11" at bounding box center [662, 202] width 48 height 19
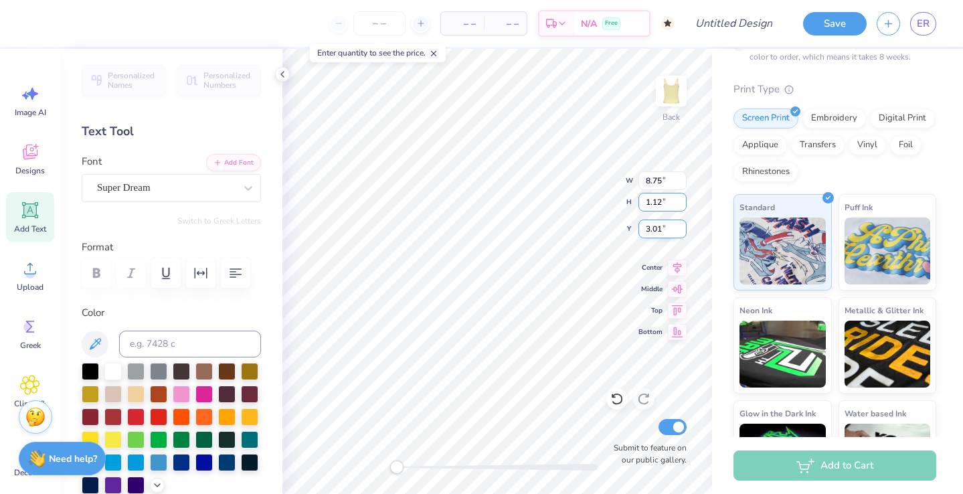
click at [680, 199] on input "1.12" at bounding box center [662, 202] width 48 height 19
type input "1.13"
click at [680, 199] on input "1.13" at bounding box center [662, 202] width 48 height 19
type input "9.15"
type input "2.98"
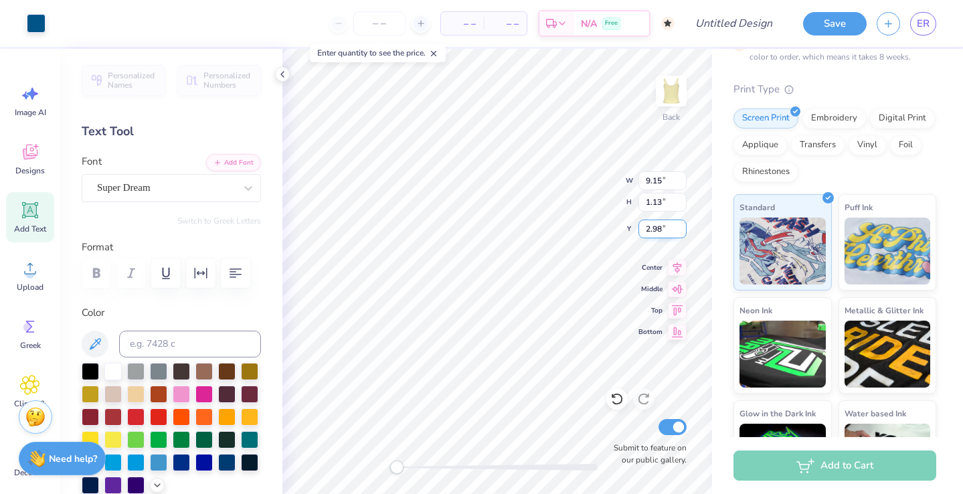
type input "5.82"
type input "3.63"
type input "6.10"
type input "3.61"
type input "2.82"
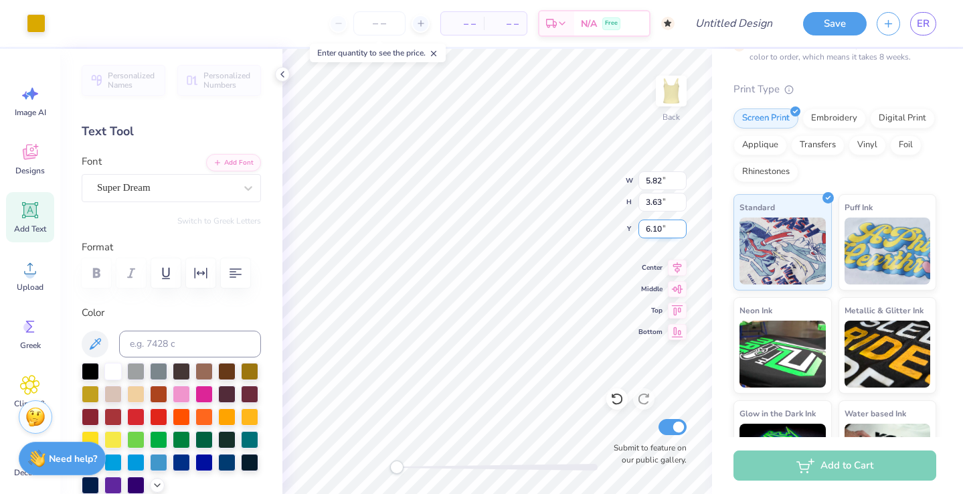
type input "4.06"
click at [67, 25] on div at bounding box center [60, 22] width 19 height 19
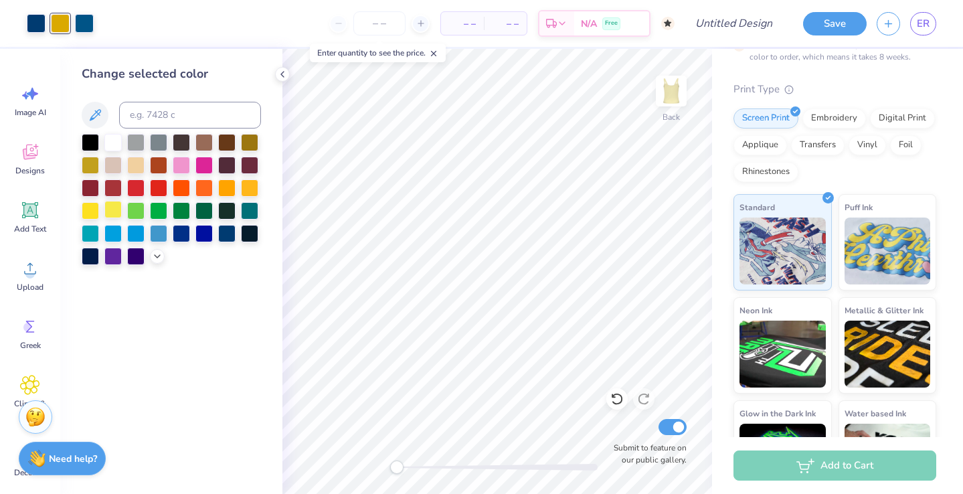
click at [111, 208] on div at bounding box center [112, 209] width 17 height 17
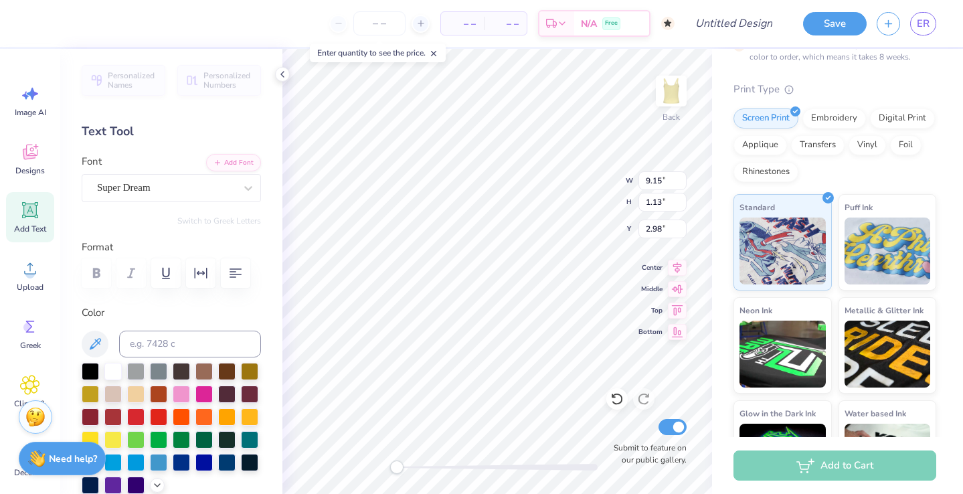
scroll to position [0, 5]
click at [211, 187] on div "Super Dream" at bounding box center [166, 187] width 140 height 21
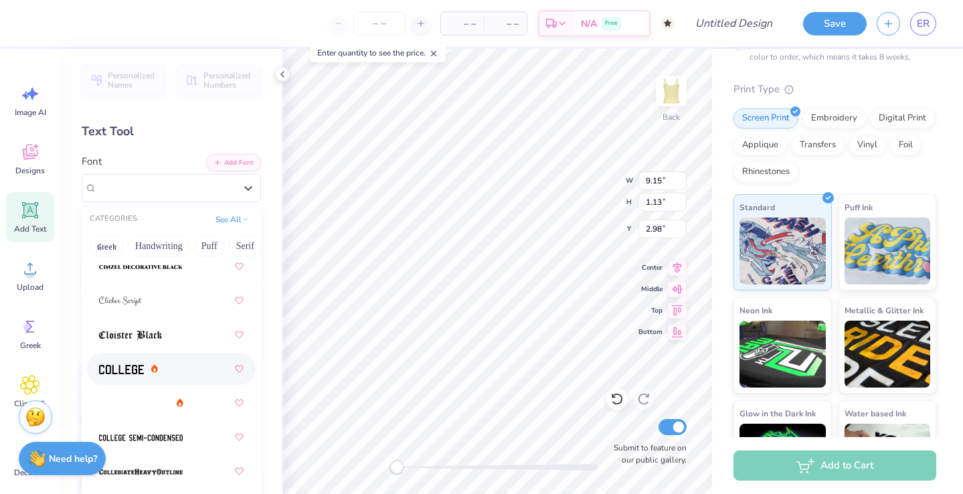
scroll to position [2387, 0]
click at [134, 405] on img at bounding box center [141, 401] width 84 height 9
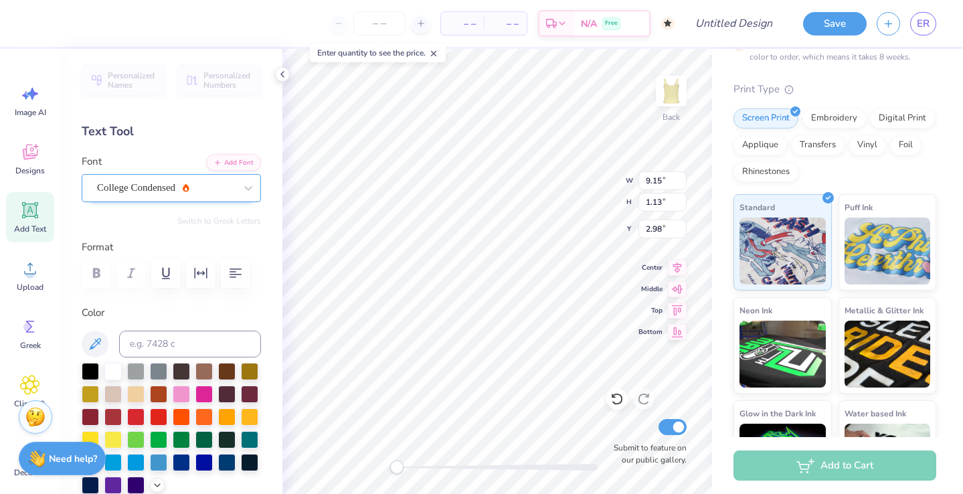
click at [156, 197] on div "College Condensed" at bounding box center [166, 187] width 140 height 21
click at [185, 193] on div "College Condensed" at bounding box center [166, 187] width 138 height 15
click at [245, 187] on icon at bounding box center [248, 188] width 8 height 5
click at [210, 193] on div "College Condensed" at bounding box center [166, 187] width 138 height 15
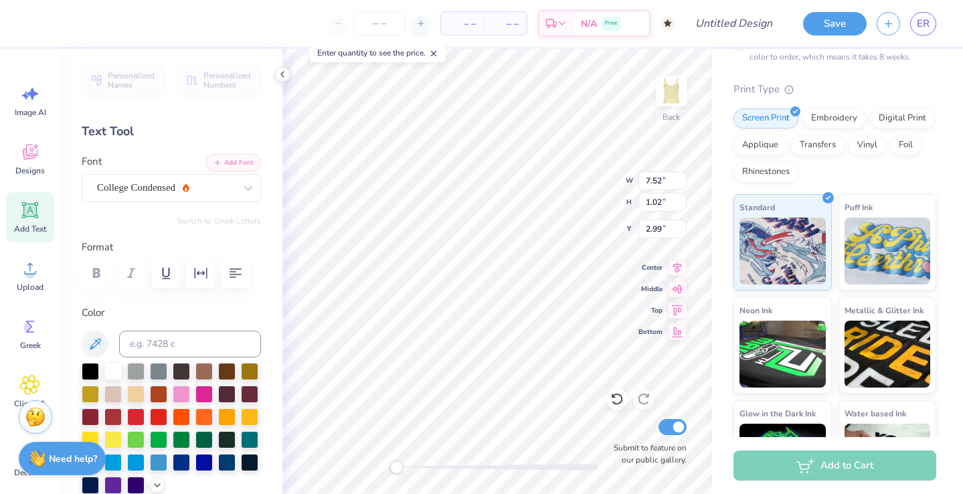
scroll to position [0, 5]
click at [742, 20] on input "Design Title" at bounding box center [750, 23] width 66 height 27
click at [742, 22] on input "Design Title" at bounding box center [750, 23] width 66 height 27
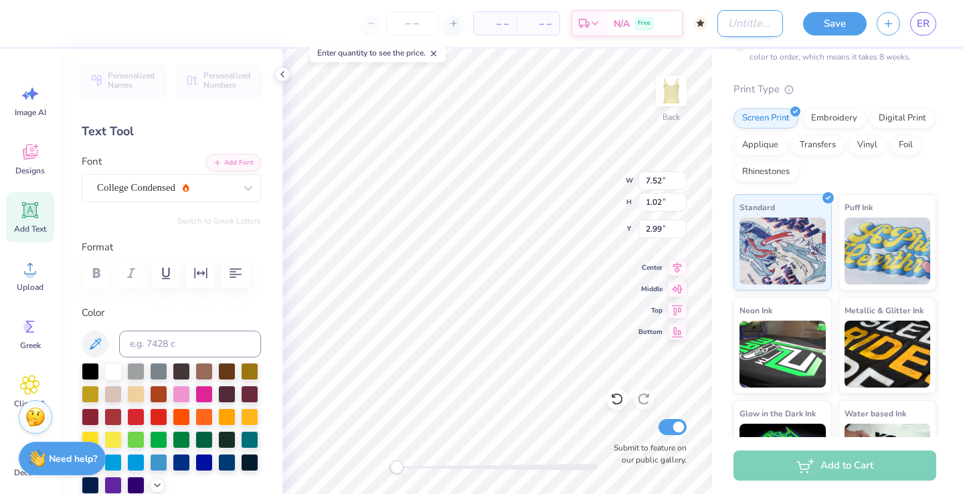
click at [717, 18] on input "Design Title" at bounding box center [750, 23] width 66 height 27
type input "3.04"
type input "biddayshirt"
click at [812, 23] on button "Save" at bounding box center [835, 21] width 64 height 23
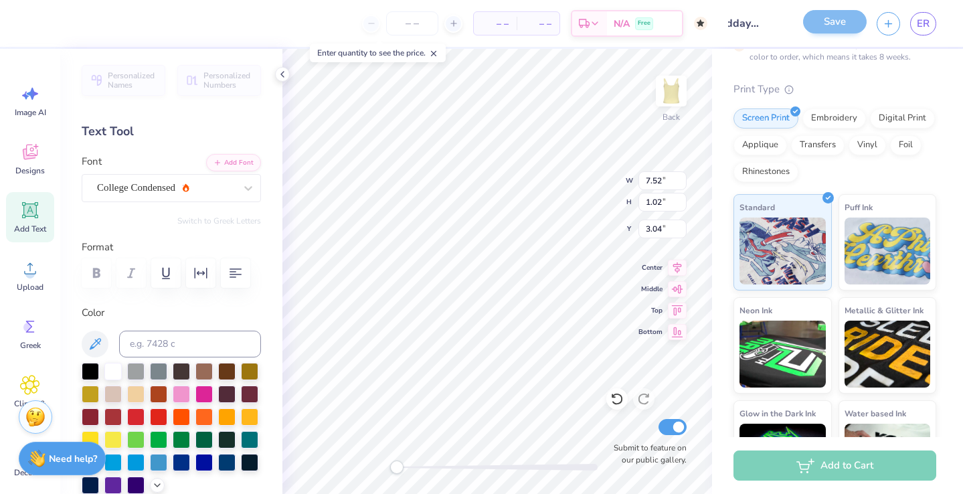
scroll to position [0, 0]
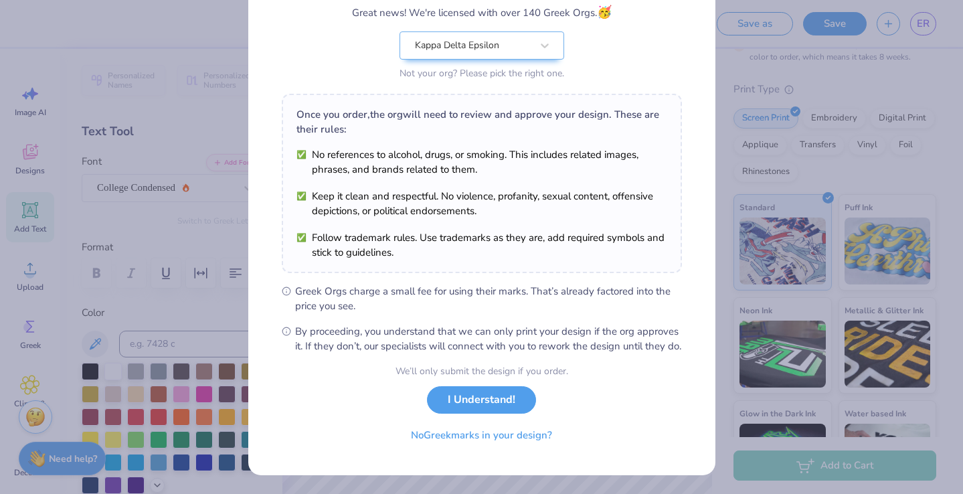
scroll to position [132, 0]
click at [475, 398] on button "I Understand!" at bounding box center [481, 396] width 109 height 27
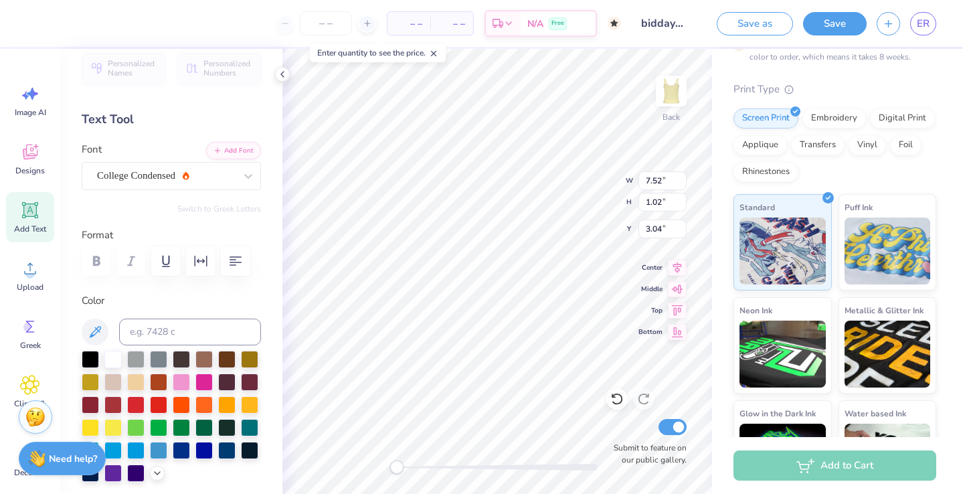
scroll to position [0, 0]
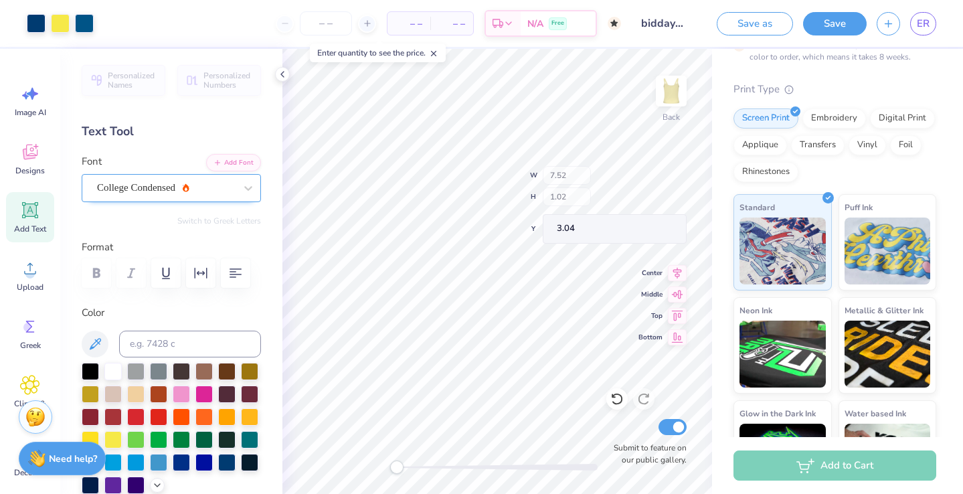
click at [207, 181] on div "College Condensed" at bounding box center [166, 187] width 140 height 21
click at [237, 183] on div at bounding box center [248, 188] width 24 height 24
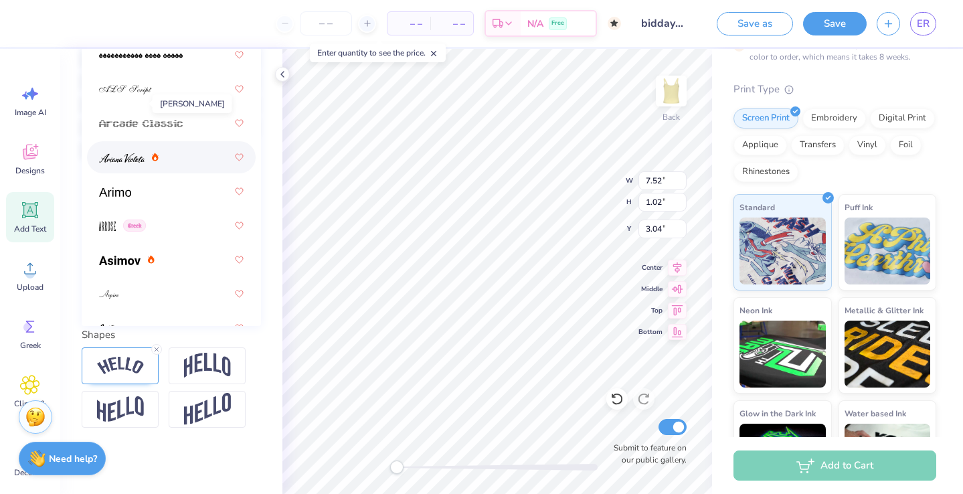
scroll to position [438, 0]
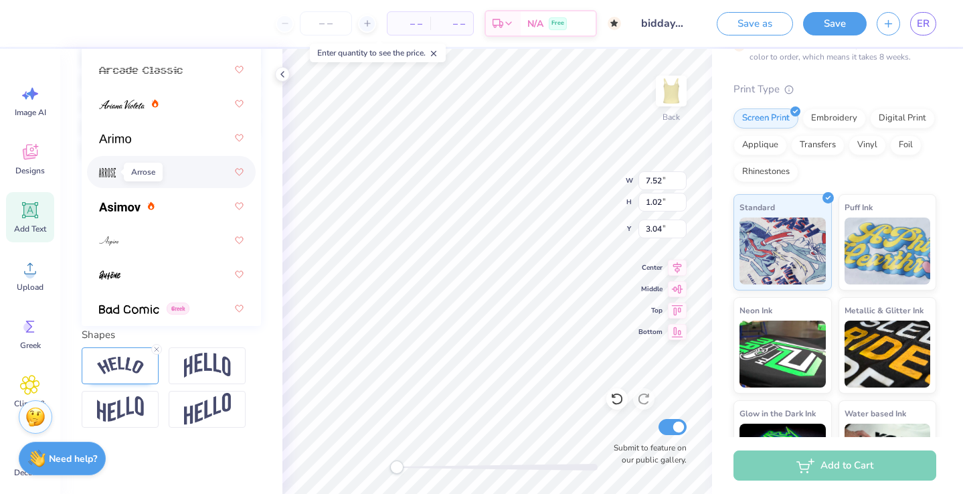
click at [112, 168] on img at bounding box center [107, 172] width 17 height 9
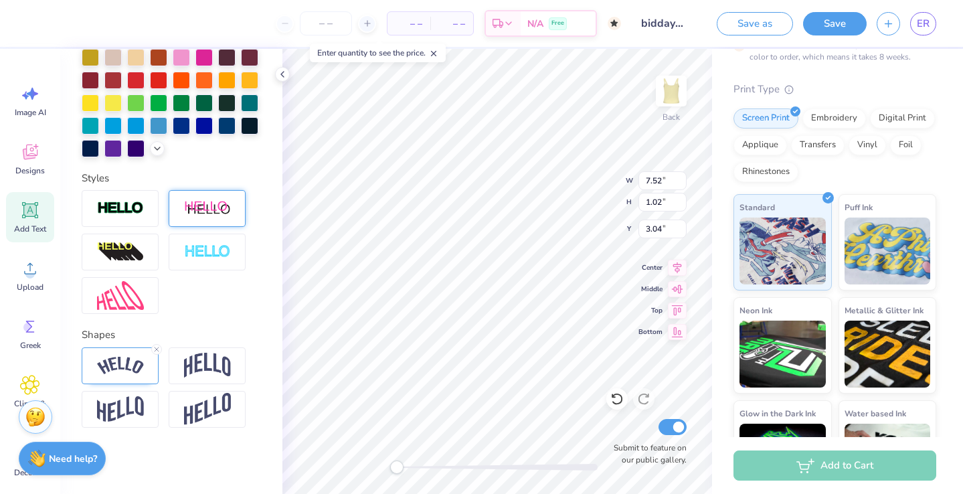
scroll to position [0, 0]
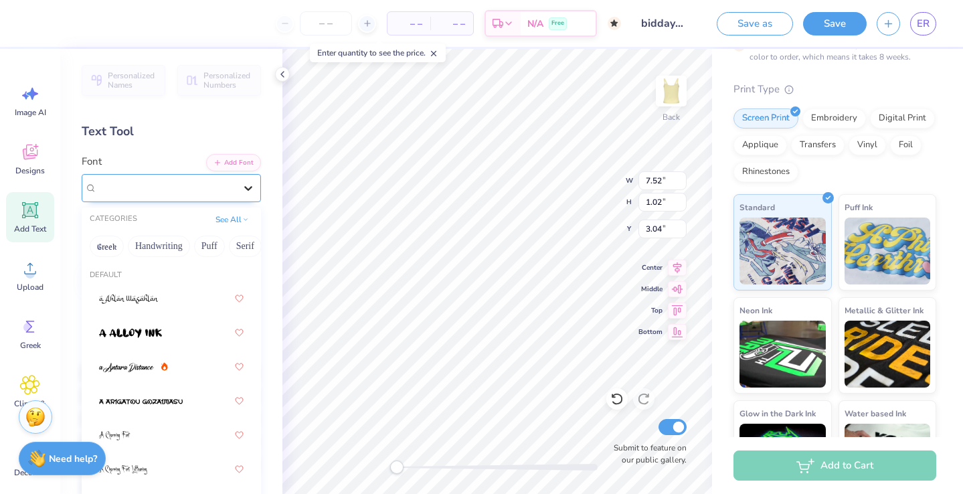
click at [237, 183] on div at bounding box center [248, 188] width 24 height 24
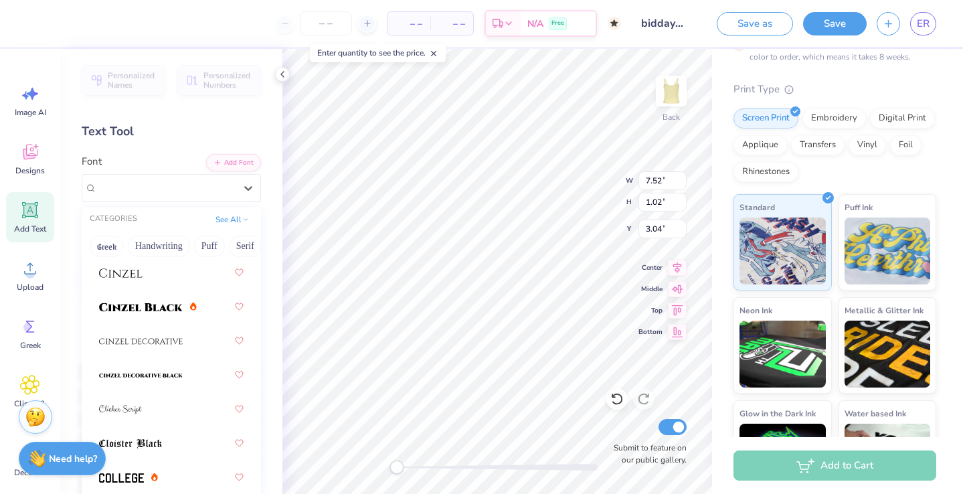
scroll to position [2402, 0]
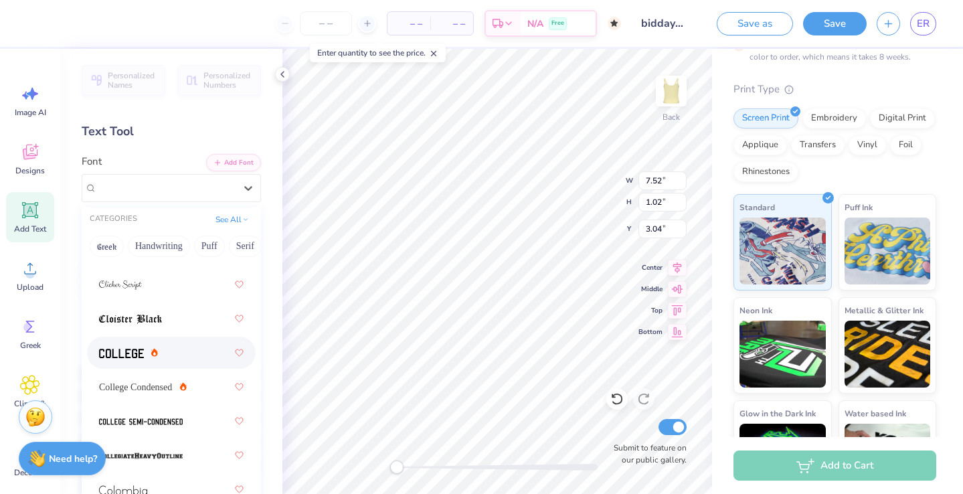
click at [177, 349] on div at bounding box center [171, 352] width 144 height 24
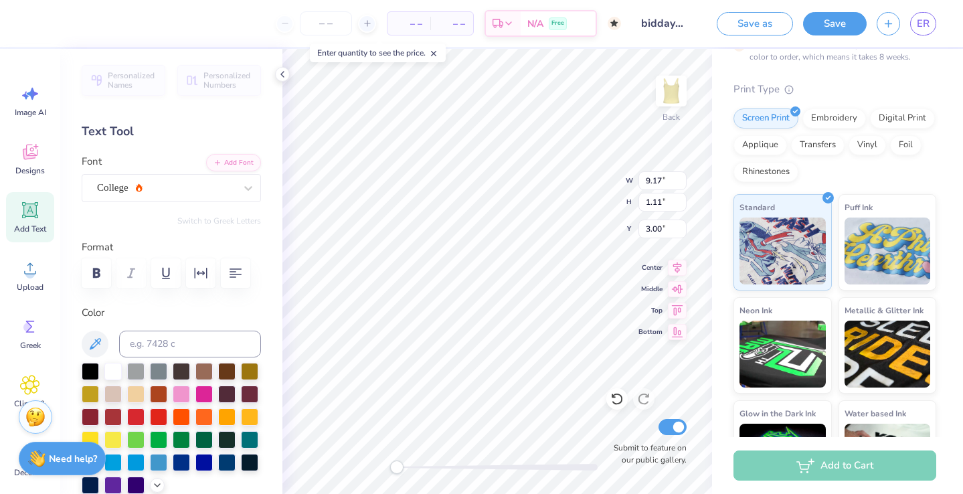
scroll to position [0, 5]
click at [587, 187] on div "Back W 9.17 9.17 " H 1.11 1.11 " Y 3.00 3.00 " Center Middle Top Bottom Submit …" at bounding box center [496, 271] width 429 height 445
type input "5.82"
type input "3.63"
type input "6.01"
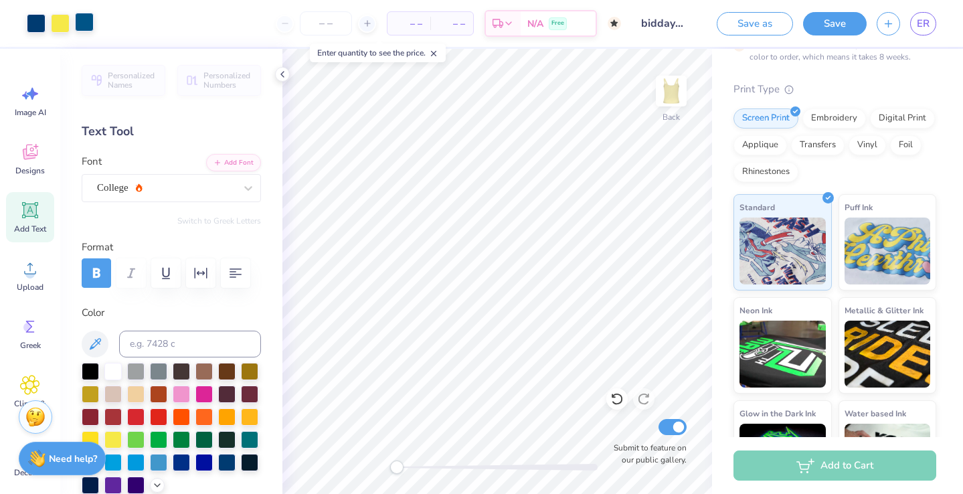
click at [86, 23] on div at bounding box center [84, 22] width 19 height 19
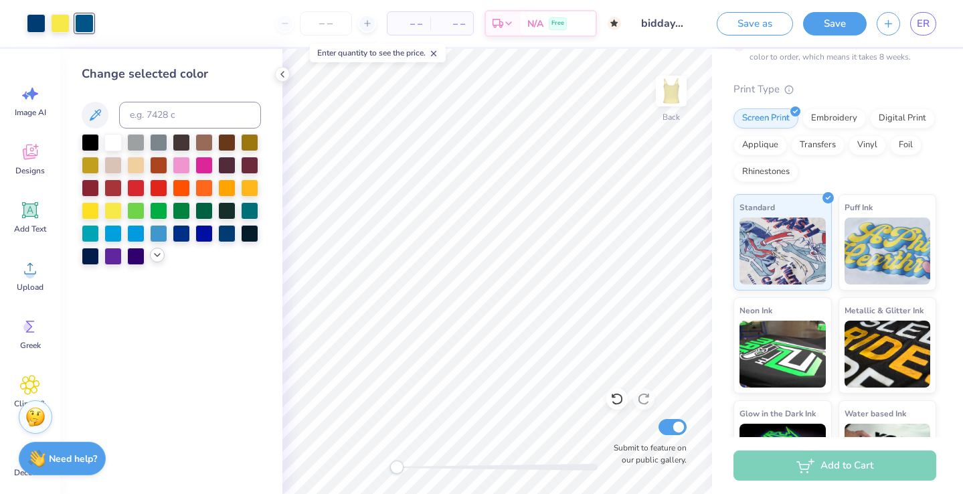
click at [155, 258] on icon at bounding box center [157, 255] width 11 height 11
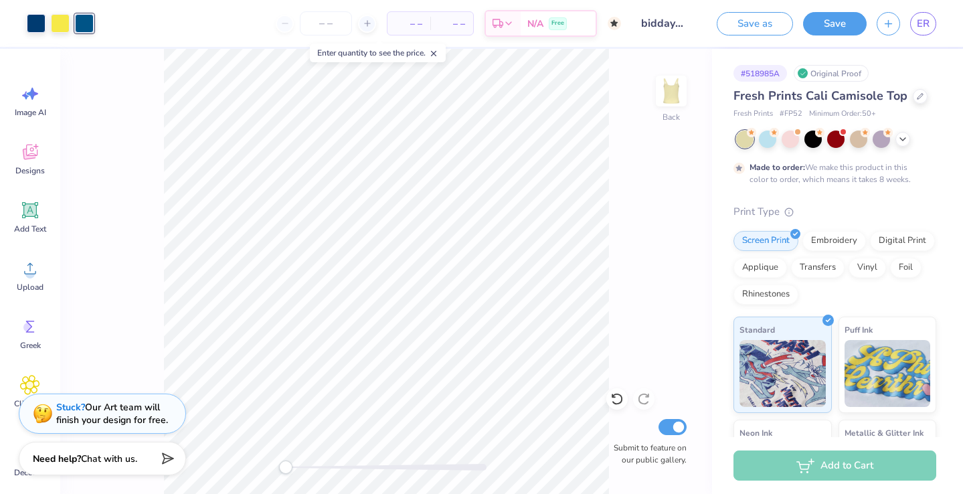
scroll to position [122, 0]
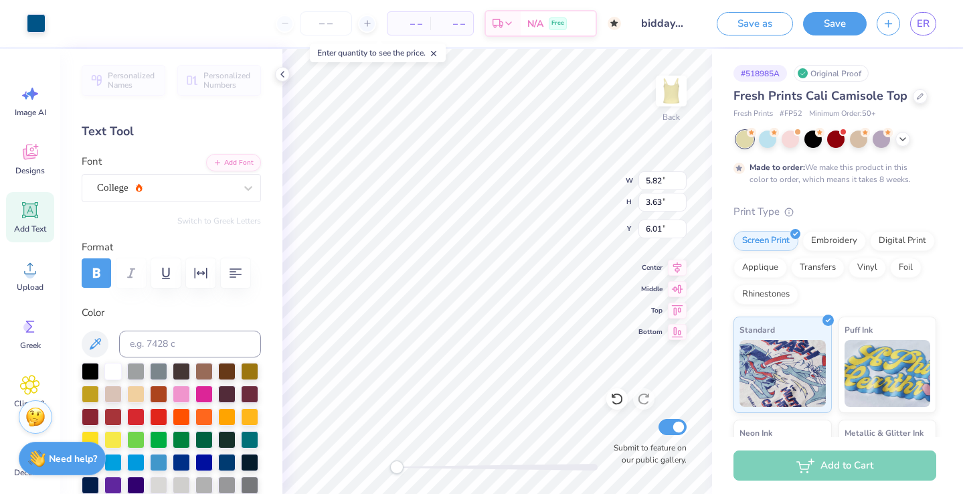
scroll to position [122, 0]
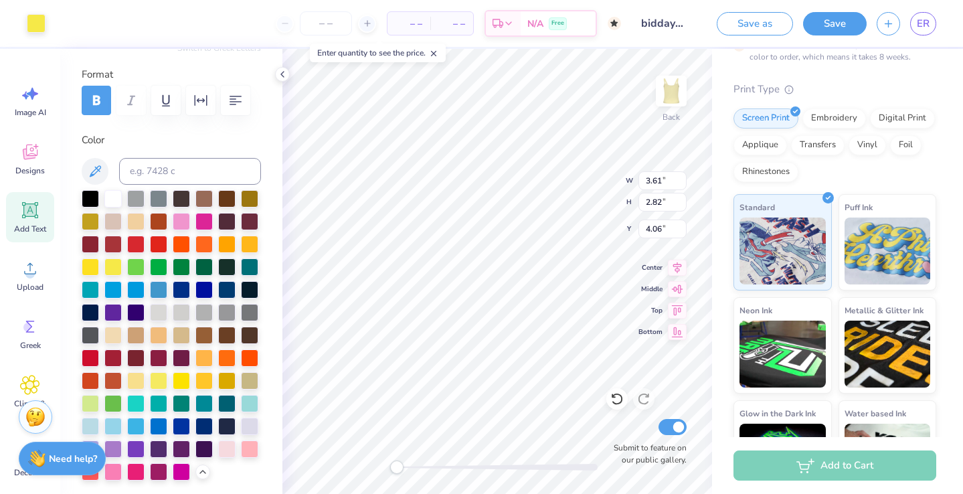
type input "3.61"
type input "2.82"
type input "4.06"
type input "5.24"
type input "1.62"
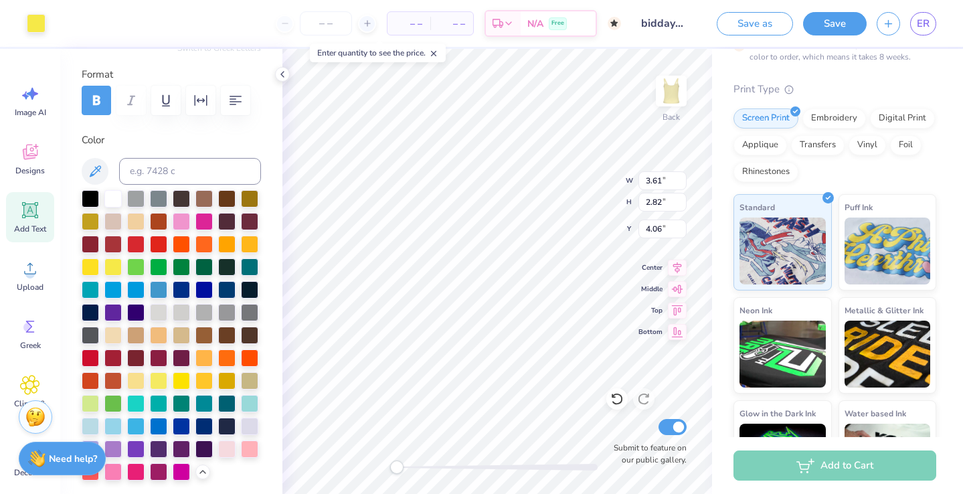
type input "8.59"
type input "2.58"
type input "2.47"
type input "6.98"
type input "0.79"
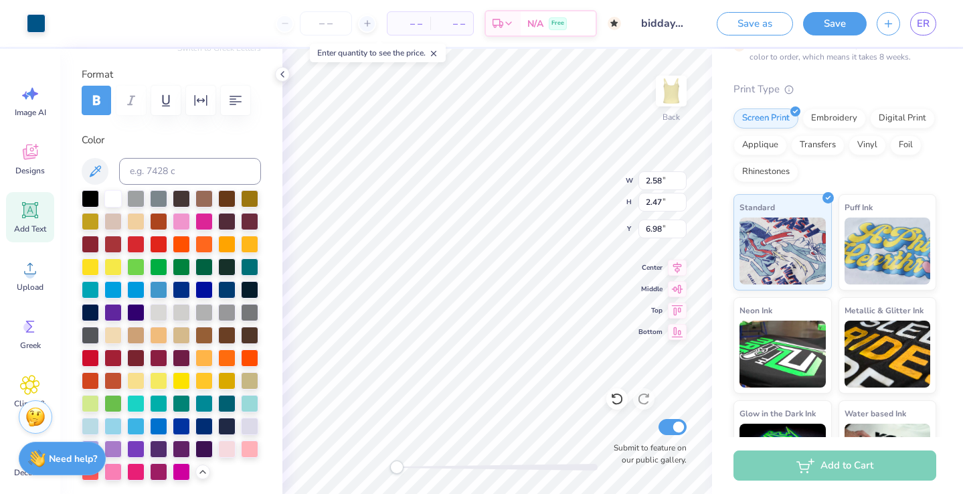
type input "0.24"
type input "8.43"
type input "1.68"
type input "1.45"
type input "5.11"
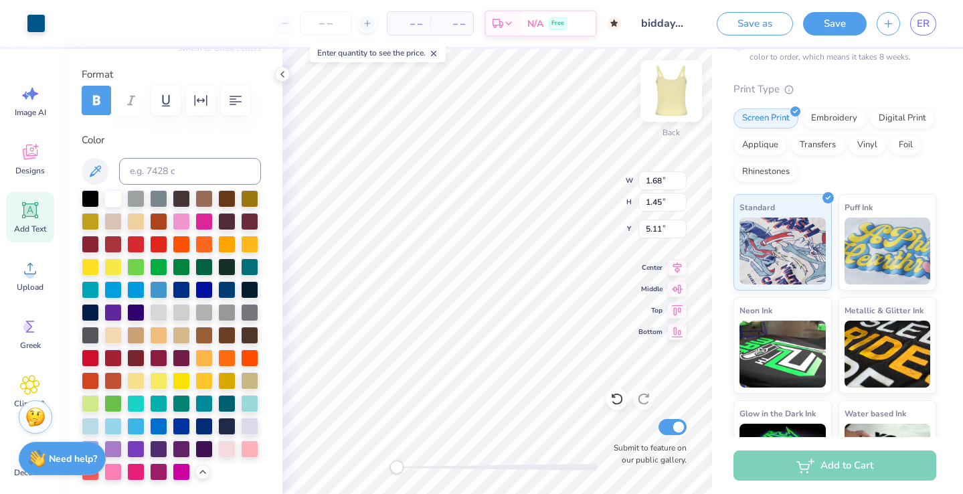
type input "5.82"
type input "3.63"
type input "6.01"
type input "3.61"
type input "2.82"
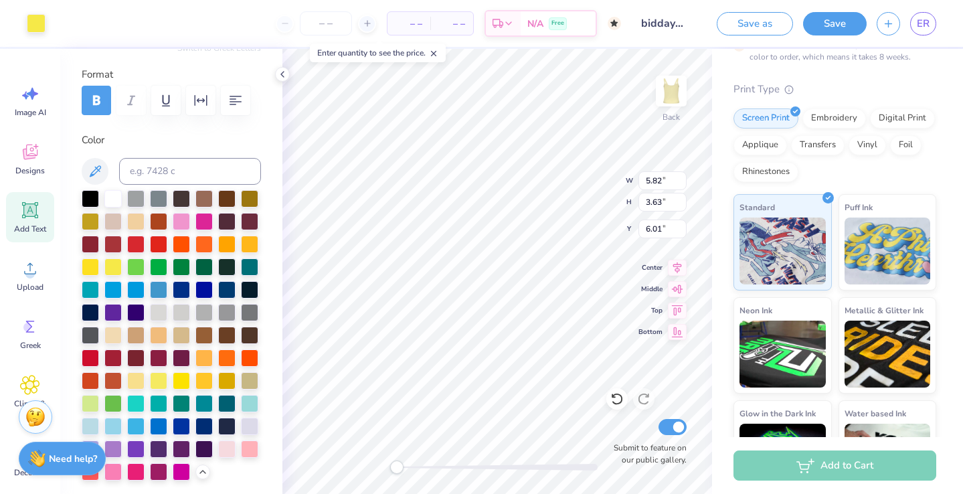
type input "4.06"
click at [92, 264] on div at bounding box center [90, 265] width 17 height 17
click at [29, 165] on div "Designs" at bounding box center [30, 159] width 48 height 50
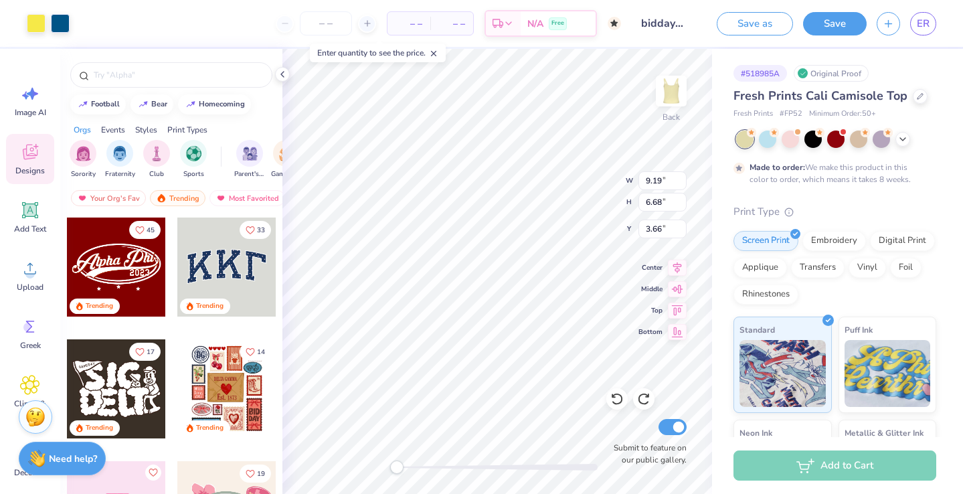
scroll to position [122, 0]
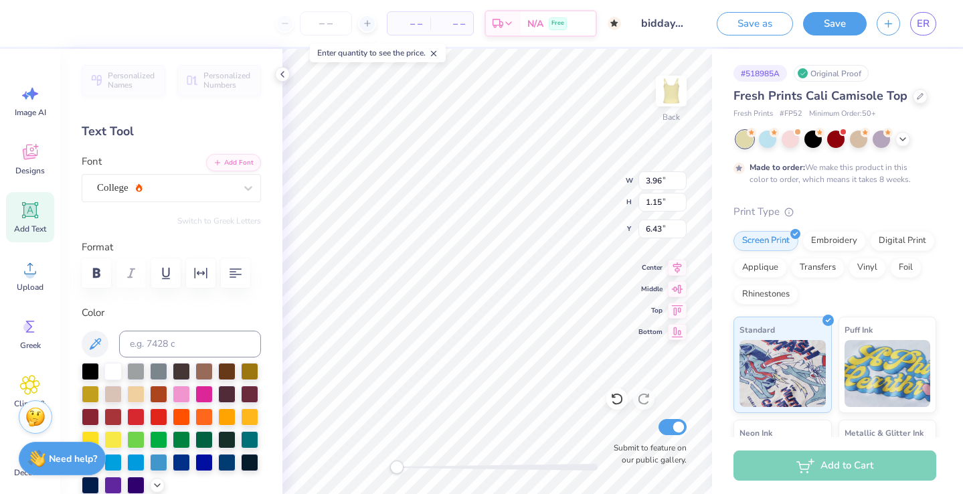
scroll to position [0, 1]
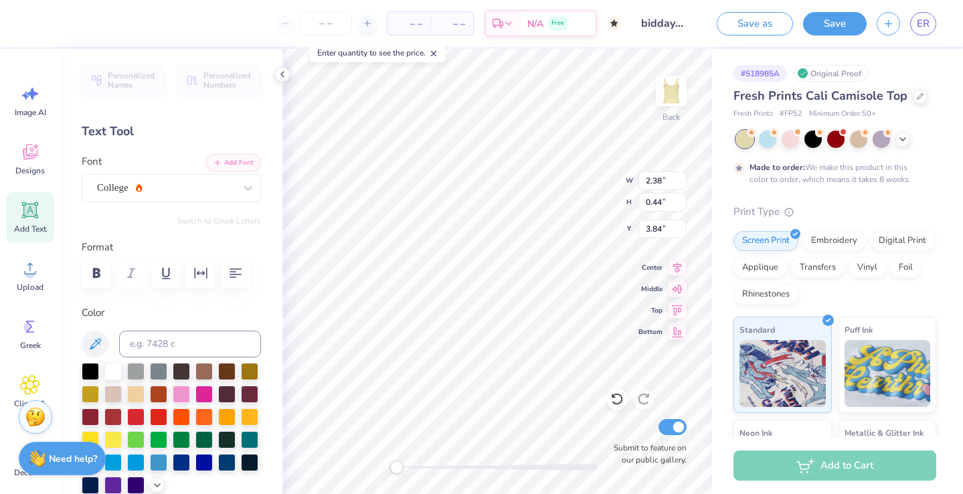
scroll to position [122, 0]
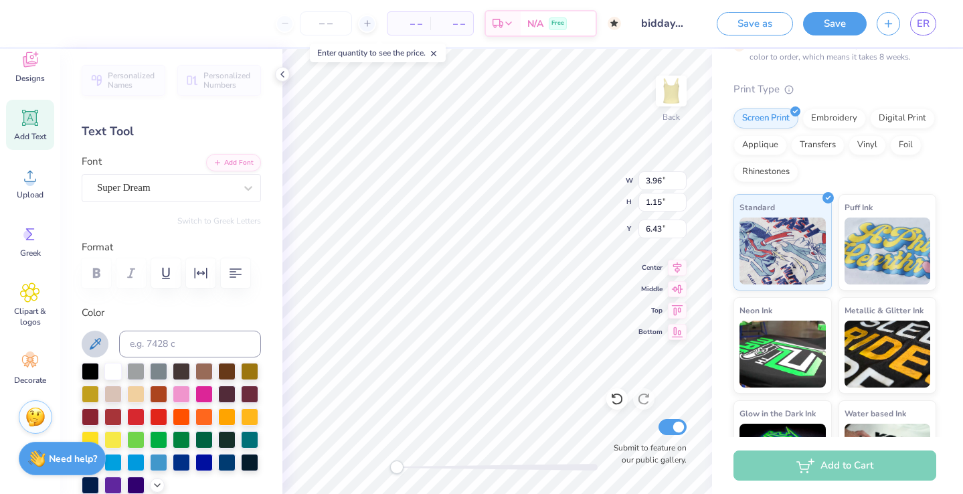
type textarea "Freedom Lies in Being Bold"
click at [102, 338] on icon at bounding box center [95, 344] width 16 height 16
click at [155, 192] on div "Super Dream" at bounding box center [166, 187] width 140 height 21
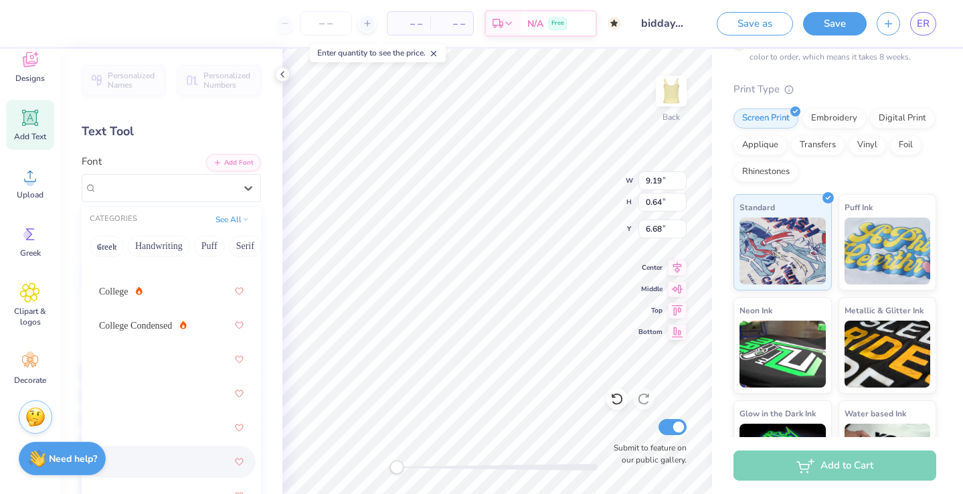
scroll to position [2451, 0]
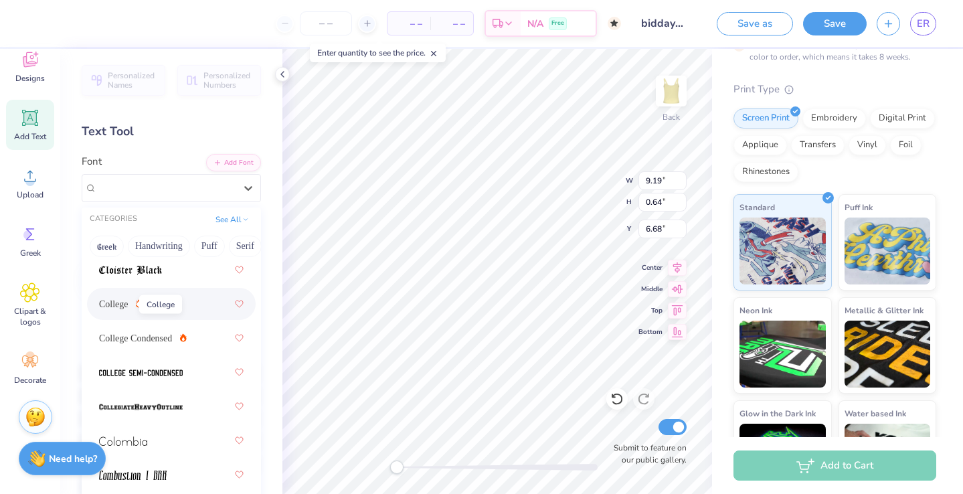
click at [116, 300] on span "College" at bounding box center [113, 304] width 29 height 14
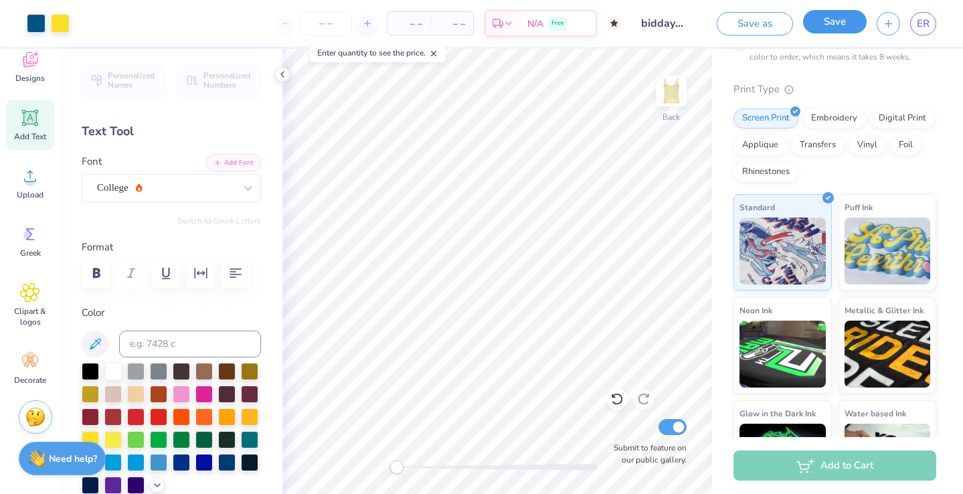
click at [822, 27] on button "Save" at bounding box center [835, 21] width 64 height 23
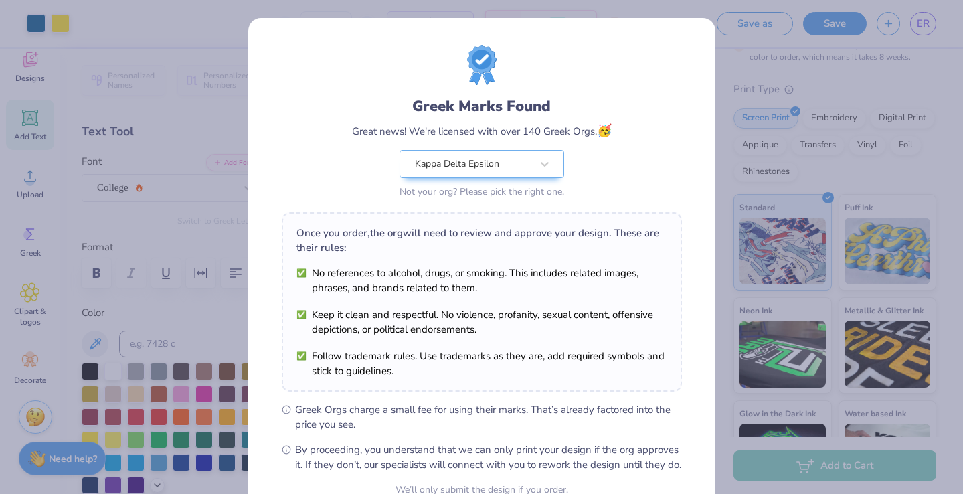
scroll to position [132, 0]
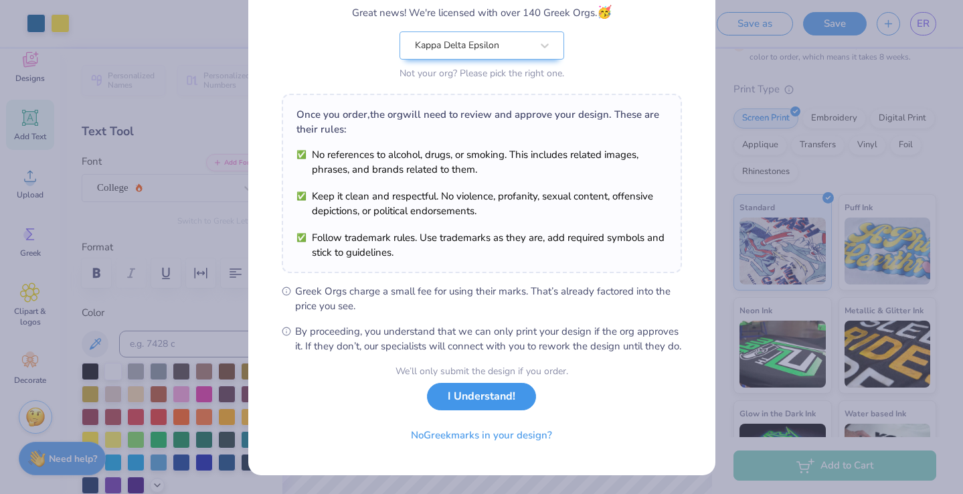
click at [474, 394] on button "I Understand!" at bounding box center [481, 396] width 109 height 27
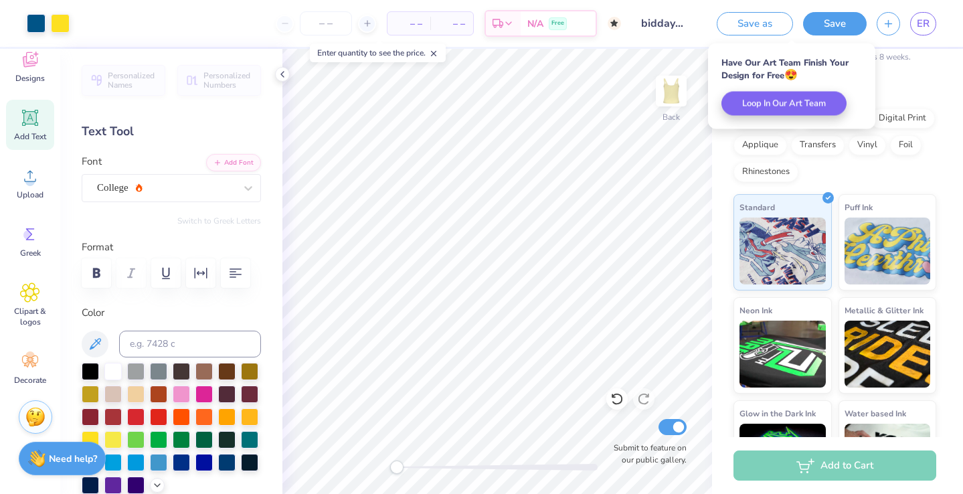
scroll to position [0, 0]
